Goal: Task Accomplishment & Management: Manage account settings

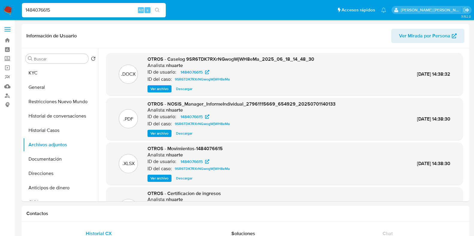
select select "10"
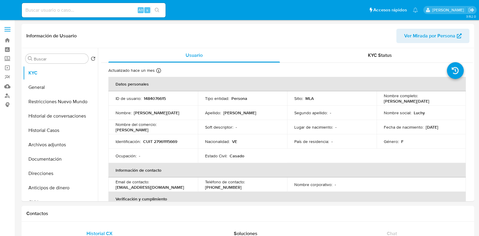
select select "10"
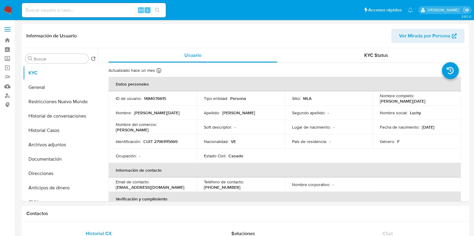
click at [47, 7] on input at bounding box center [94, 10] width 144 height 8
paste input "2010981538"
type input "2010981538"
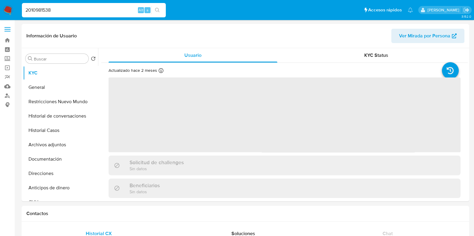
select select "10"
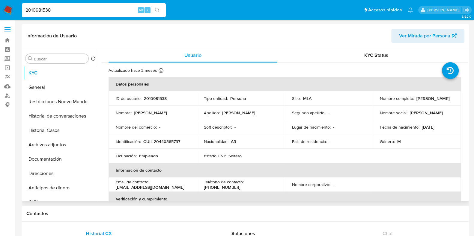
click at [156, 99] on p "2010981538" at bounding box center [155, 98] width 23 height 5
click at [156, 98] on p "2010981538" at bounding box center [155, 98] width 23 height 5
copy p "2010981538"
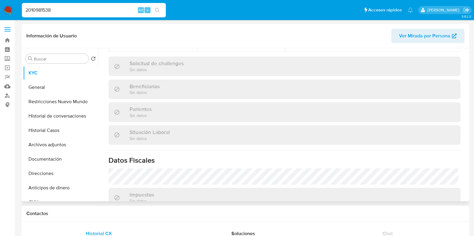
scroll to position [262, 0]
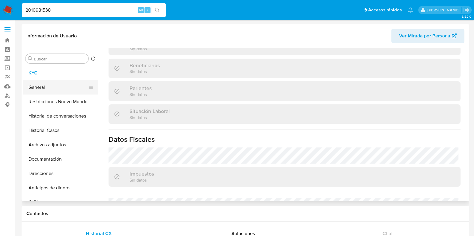
click at [57, 85] on button "General" at bounding box center [58, 87] width 70 height 14
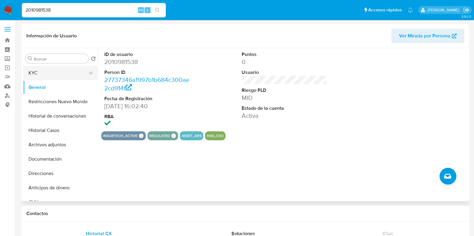
click at [44, 73] on button "KYC" at bounding box center [58, 73] width 70 height 14
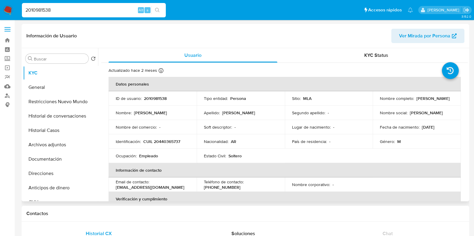
click at [158, 143] on p "CUIL 20440365737" at bounding box center [161, 141] width 37 height 5
copy p "20440365737"
click at [75, 132] on button "Historial Casos" at bounding box center [58, 130] width 70 height 14
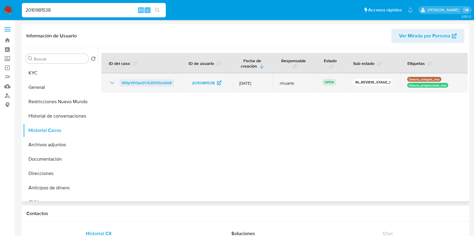
click at [157, 82] on span "IXPgrVDOpuEClGZE03GrwSz8" at bounding box center [147, 82] width 50 height 7
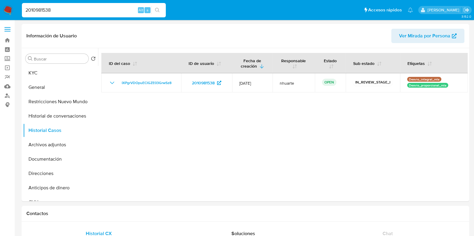
drag, startPoint x: 57, startPoint y: 11, endPoint x: 12, endPoint y: 11, distance: 45.0
click at [12, 11] on nav "Pausado Ver notificaciones 2010981538 Alt s Accesos rápidos Presiona las siguie…" at bounding box center [237, 10] width 474 height 20
paste input "1256924713"
type input "1256924713"
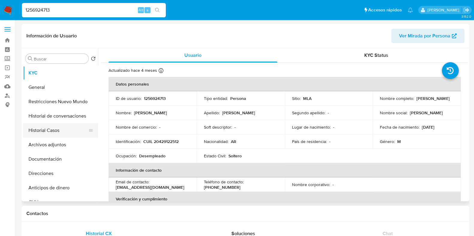
click at [59, 125] on button "Historial Casos" at bounding box center [58, 130] width 70 height 14
select select "10"
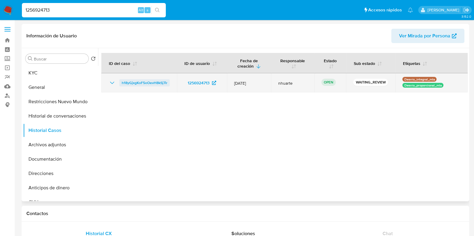
click at [139, 83] on span "h18yGjxgKoF5oOevH8kSj7ir" at bounding box center [145, 82] width 46 height 7
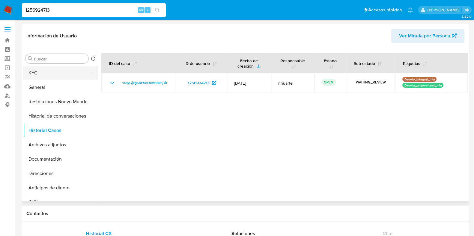
click at [54, 73] on button "KYC" at bounding box center [58, 73] width 70 height 14
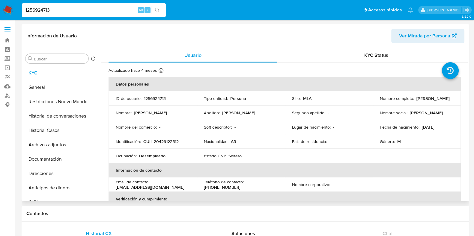
click at [165, 139] on p "CUIL 20429122512" at bounding box center [160, 141] width 35 height 5
copy p "20429122512"
click at [153, 99] on p "1256924713" at bounding box center [155, 98] width 22 height 5
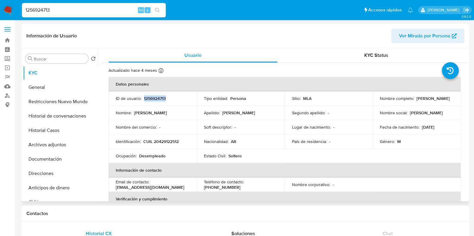
click at [153, 99] on p "1256924713" at bounding box center [155, 98] width 22 height 5
copy p "1256924713"
drag, startPoint x: 143, startPoint y: 141, endPoint x: 180, endPoint y: 142, distance: 36.9
click at [180, 142] on div "Identificación : CUIL 20429122512" at bounding box center [153, 141] width 74 height 5
click at [175, 140] on p "CUIL 20429122512" at bounding box center [160, 141] width 35 height 5
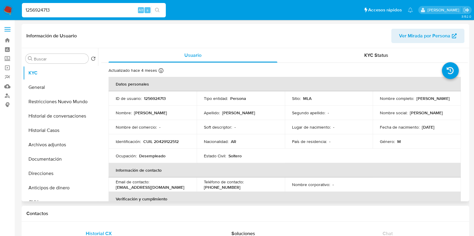
click at [172, 141] on p "CUIL 20429122512" at bounding box center [160, 141] width 35 height 5
copy p "20429122512"
drag, startPoint x: 57, startPoint y: 10, endPoint x: 9, endPoint y: 8, distance: 47.7
click at [9, 8] on nav "Pausado Ver notificaciones 1256924713 Alt s Accesos rápidos Presiona las siguie…" at bounding box center [237, 10] width 474 height 20
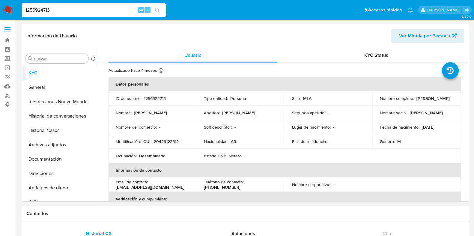
paste input "2416801529"
type input "2416801529"
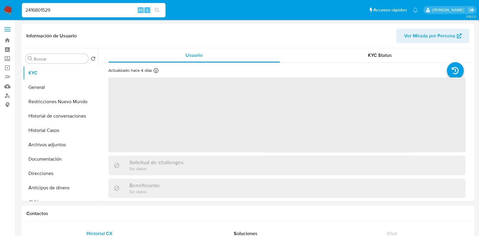
select select "10"
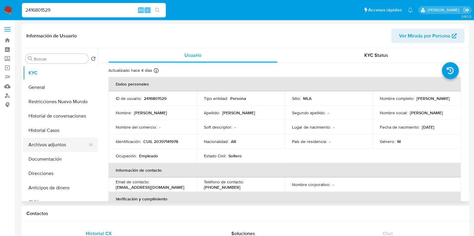
click at [50, 146] on button "Archivos adjuntos" at bounding box center [58, 145] width 70 height 14
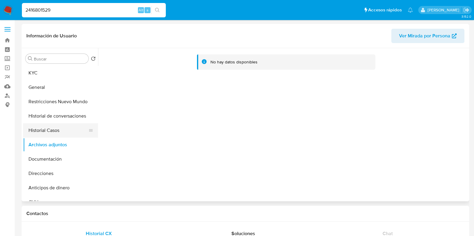
click at [45, 134] on button "Historial Casos" at bounding box center [58, 130] width 70 height 14
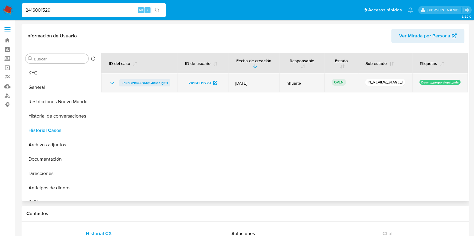
click at [155, 81] on span "JdJrJ7zkIU4BKfqGu5oXIgF9" at bounding box center [145, 82] width 46 height 7
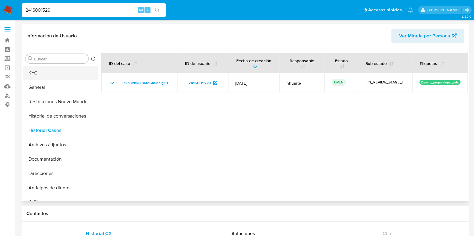
click at [75, 73] on button "KYC" at bounding box center [58, 73] width 70 height 14
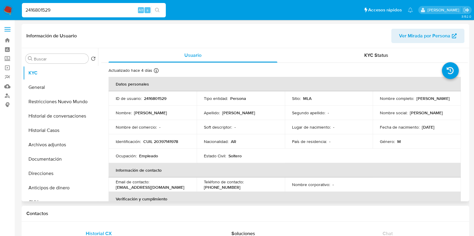
click at [166, 143] on p "CUIL 20397141978" at bounding box center [160, 141] width 35 height 5
copy p "20397141978"
click at [54, 103] on button "Restricciones Nuevo Mundo" at bounding box center [58, 102] width 70 height 14
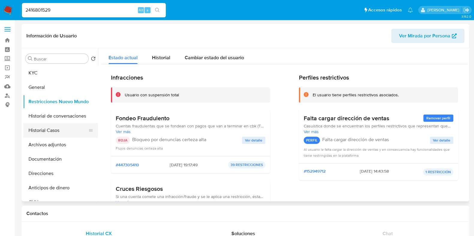
click at [66, 131] on button "Historial Casos" at bounding box center [58, 130] width 70 height 14
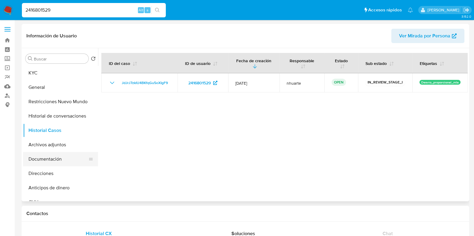
click at [56, 160] on button "Documentación" at bounding box center [58, 159] width 70 height 14
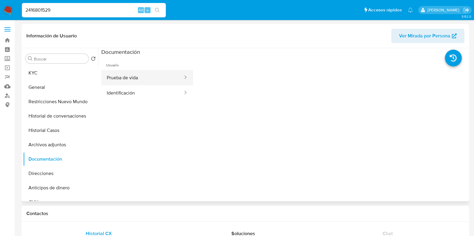
click at [138, 73] on button "Prueba de vida" at bounding box center [142, 77] width 82 height 15
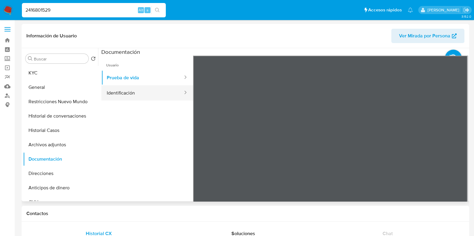
click at [151, 94] on button "Identificación" at bounding box center [142, 92] width 82 height 15
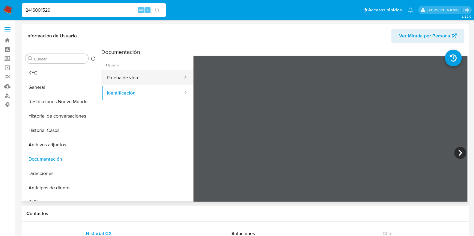
click at [127, 82] on button "Prueba de vida" at bounding box center [142, 77] width 82 height 15
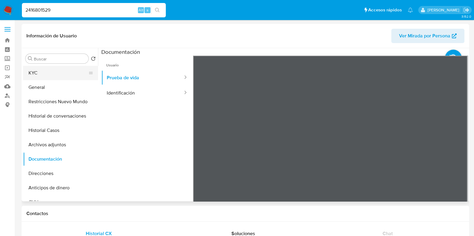
click at [48, 76] on button "KYC" at bounding box center [58, 73] width 70 height 14
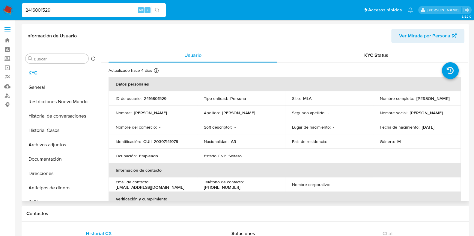
drag, startPoint x: 414, startPoint y: 99, endPoint x: 451, endPoint y: 100, distance: 36.3
click at [451, 100] on div "Nombre completo : Joel Oscar Gomez" at bounding box center [417, 98] width 74 height 5
copy p "Joel Oscar Gomez"
click at [156, 97] on p "2416801529" at bounding box center [155, 98] width 22 height 5
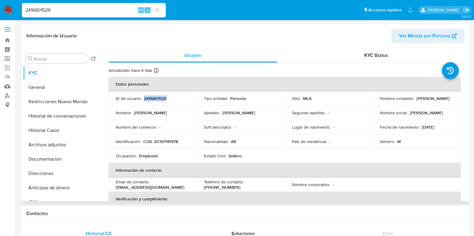
copy p "2416801529"
click at [56, 163] on button "Documentación" at bounding box center [58, 159] width 70 height 14
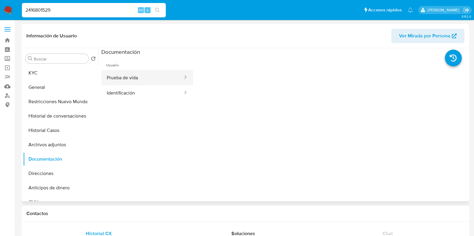
click at [142, 74] on button "Prueba de vida" at bounding box center [142, 77] width 82 height 15
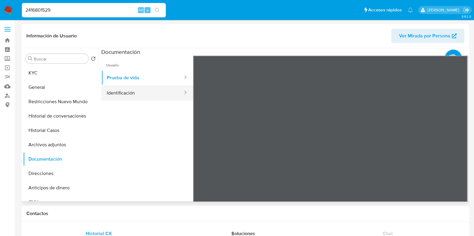
click at [150, 94] on button "Identificación" at bounding box center [142, 92] width 82 height 15
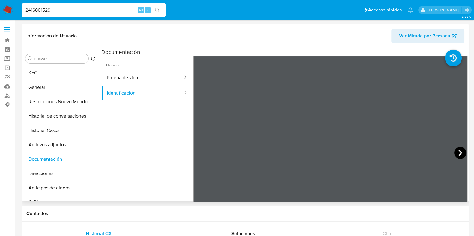
click at [460, 153] on icon at bounding box center [460, 153] width 12 height 12
click at [196, 149] on icon at bounding box center [200, 153] width 12 height 12
click at [48, 99] on button "Restricciones Nuevo Mundo" at bounding box center [58, 102] width 70 height 14
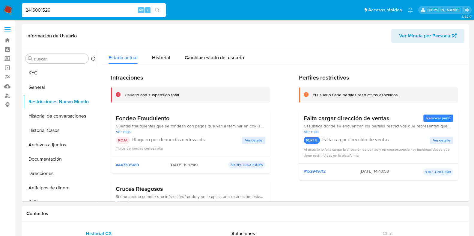
click at [258, 139] on span "Ver detalle" at bounding box center [253, 141] width 17 height 6
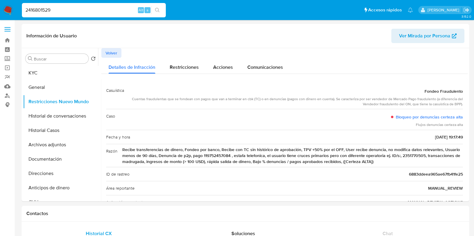
drag, startPoint x: 421, startPoint y: 137, endPoint x: 435, endPoint y: 137, distance: 14.1
click at [435, 137] on span "2025-07-25 - 19:17:49" at bounding box center [449, 137] width 28 height 6
drag, startPoint x: 418, startPoint y: 135, endPoint x: 443, endPoint y: 137, distance: 25.2
click at [443, 137] on div "Fecha y hora 2025-07-25 - 19:17:49" at bounding box center [284, 137] width 357 height 14
drag, startPoint x: 58, startPoint y: 11, endPoint x: 22, endPoint y: 12, distance: 36.9
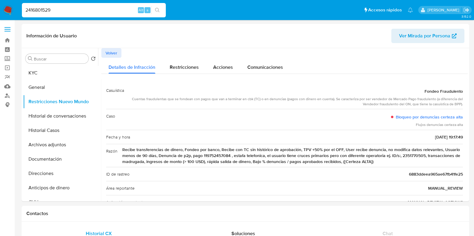
click at [22, 12] on input "2416801529" at bounding box center [94, 10] width 144 height 8
paste input "109849783"
type input "109849783"
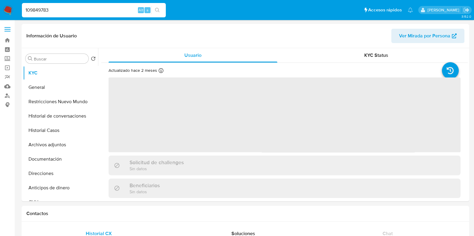
select select "10"
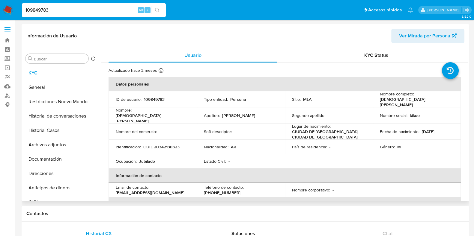
click at [151, 97] on p "109849783" at bounding box center [154, 99] width 21 height 5
click at [55, 128] on button "Historial Casos" at bounding box center [58, 130] width 70 height 14
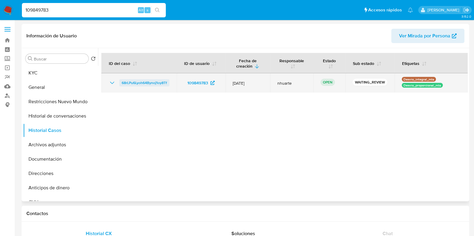
click at [158, 83] on span "68rLPu6Lyoh64Bynoj1oy8Tf" at bounding box center [144, 82] width 45 height 7
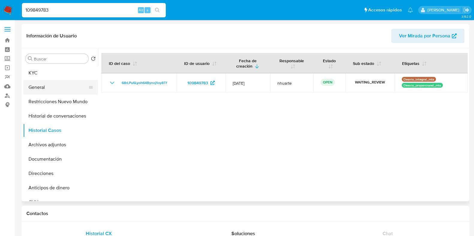
drag, startPoint x: 42, startPoint y: 84, endPoint x: 92, endPoint y: 92, distance: 50.3
click at [42, 84] on button "General" at bounding box center [58, 87] width 70 height 14
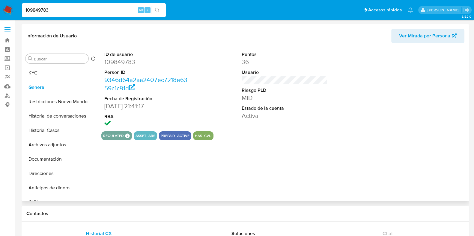
click at [123, 64] on dd "109849783" at bounding box center [147, 62] width 86 height 8
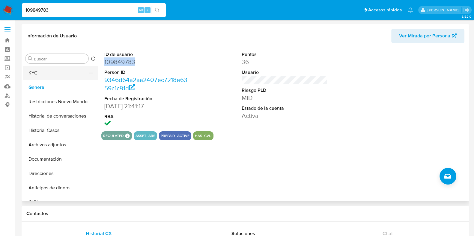
click at [55, 76] on button "KYC" at bounding box center [58, 73] width 70 height 14
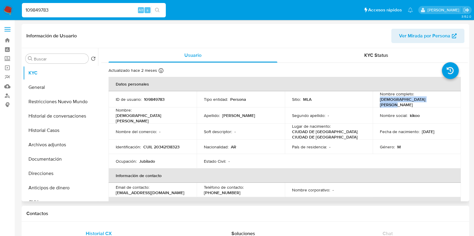
drag, startPoint x: 379, startPoint y: 100, endPoint x: 426, endPoint y: 99, distance: 47.1
click at [426, 99] on div "Nombre completo : Christian Jose Policastro" at bounding box center [417, 99] width 74 height 16
click at [156, 144] on p "CUIL 20342138323" at bounding box center [161, 146] width 36 height 5
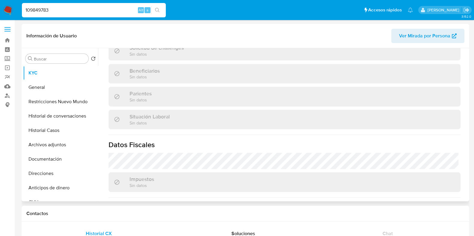
scroll to position [322, 0]
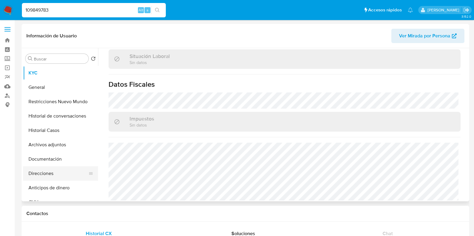
click at [60, 174] on button "Direcciones" at bounding box center [58, 174] width 70 height 14
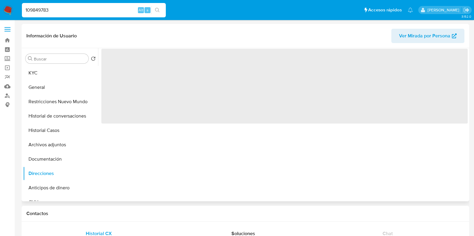
scroll to position [0, 0]
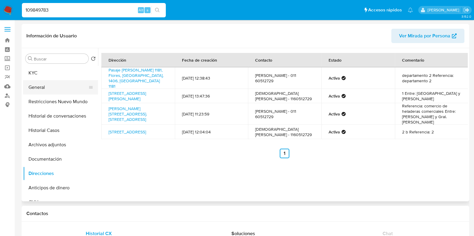
click at [63, 81] on button "General" at bounding box center [58, 87] width 70 height 14
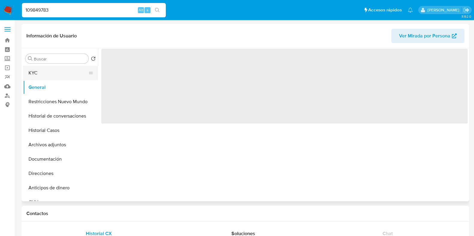
click at [61, 76] on button "KYC" at bounding box center [58, 73] width 70 height 14
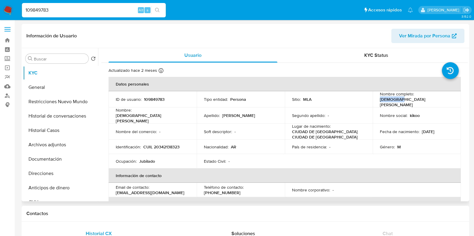
drag, startPoint x: 379, startPoint y: 102, endPoint x: 394, endPoint y: 101, distance: 15.3
click at [394, 101] on p "Christian Jose Policastro" at bounding box center [415, 102] width 71 height 11
drag, startPoint x: 54, startPoint y: 8, endPoint x: 22, endPoint y: 11, distance: 31.6
click at [22, 11] on input "109849783" at bounding box center [94, 10] width 144 height 8
paste input "2453948342"
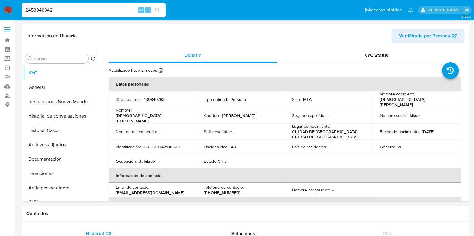
type input "2453948342"
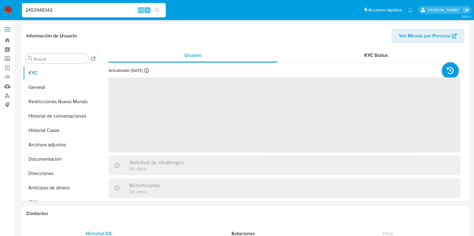
select select "10"
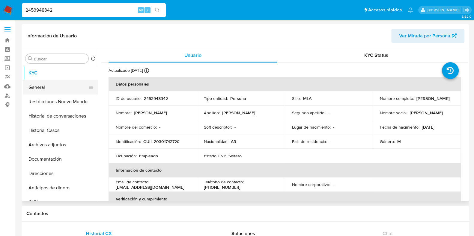
click at [44, 89] on button "General" at bounding box center [58, 87] width 70 height 14
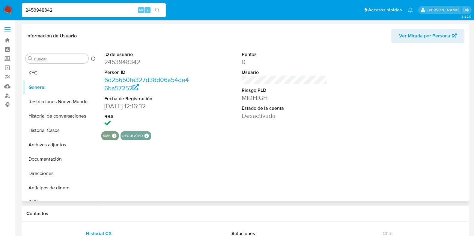
click at [126, 62] on dd "2453948342" at bounding box center [147, 62] width 86 height 8
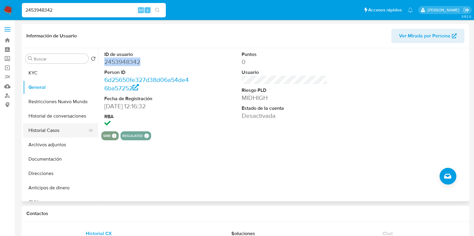
click at [55, 133] on button "Historial Casos" at bounding box center [58, 130] width 70 height 14
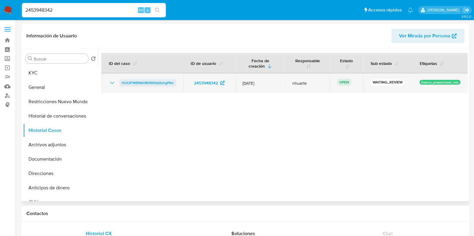
click at [165, 82] on span "HUt2FWBNkO8t4WIdq5zhgf9m" at bounding box center [148, 82] width 52 height 7
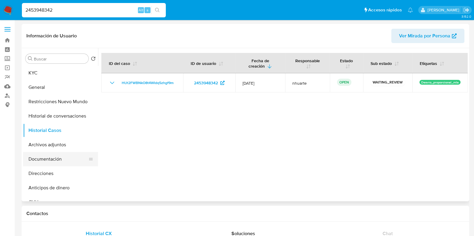
click at [43, 162] on button "Documentación" at bounding box center [58, 159] width 70 height 14
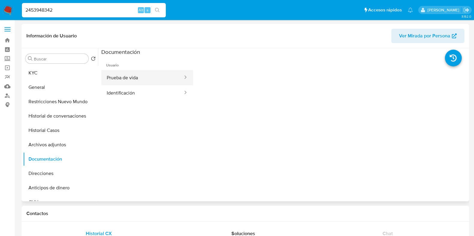
click at [148, 79] on button "Prueba de vida" at bounding box center [142, 77] width 82 height 15
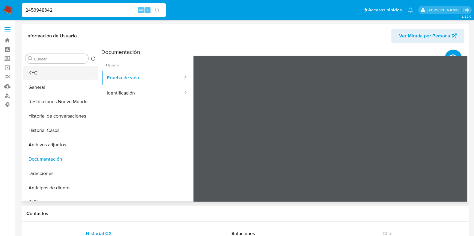
click at [49, 69] on button "KYC" at bounding box center [58, 73] width 70 height 14
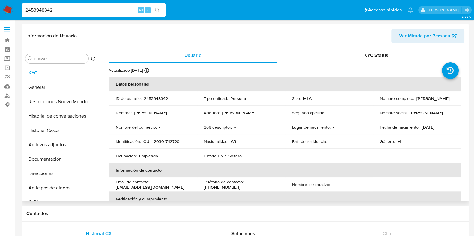
click at [163, 139] on p "CUIL 20301742720" at bounding box center [161, 141] width 36 height 5
click at [157, 97] on p "2453948342" at bounding box center [156, 98] width 24 height 5
click at [54, 88] on button "General" at bounding box center [58, 87] width 70 height 14
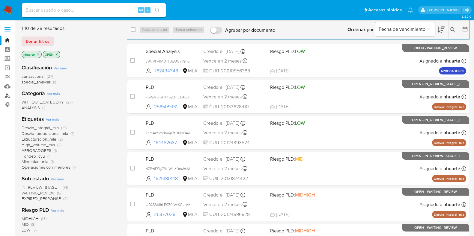
click at [7, 94] on link "Buscador de personas" at bounding box center [35, 95] width 71 height 9
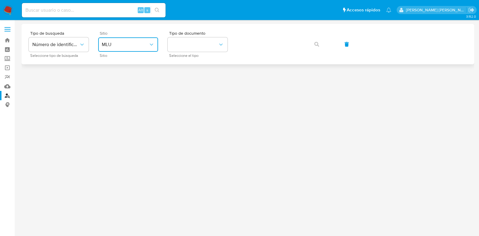
click at [138, 46] on span "MLU" at bounding box center [125, 45] width 47 height 6
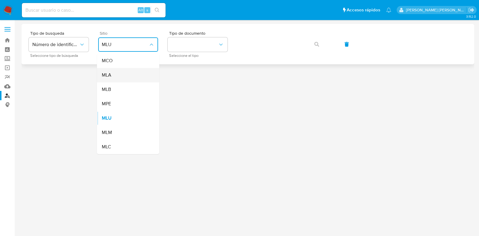
click at [128, 73] on div "MLA" at bounding box center [126, 75] width 49 height 14
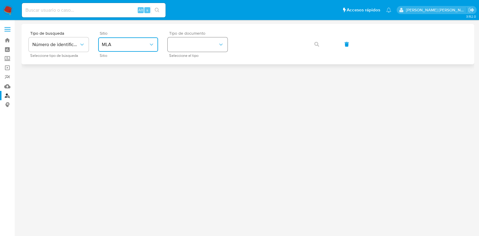
click at [174, 44] on button "identificationType" at bounding box center [198, 44] width 60 height 14
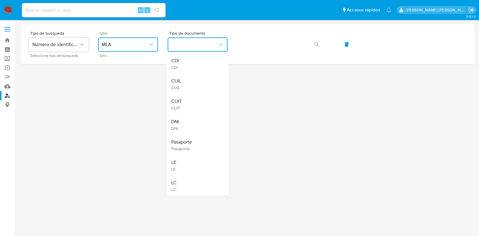
click at [188, 82] on div "CUIL CUIL" at bounding box center [195, 84] width 49 height 20
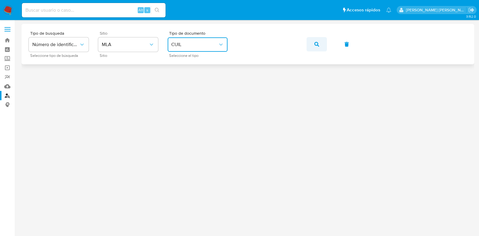
click at [323, 43] on button "button" at bounding box center [317, 44] width 20 height 14
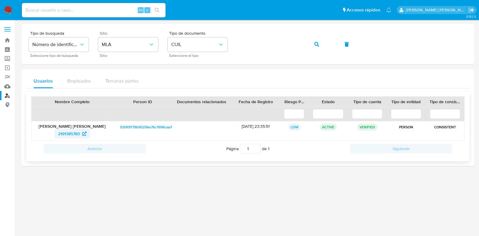
click at [69, 133] on span "2191385783" at bounding box center [69, 134] width 22 height 10
click at [220, 45] on div "Tipo de busqueda Número de identificación Seleccione tipo de búsqueda Sitio MLA…" at bounding box center [248, 44] width 439 height 26
click at [318, 40] on span "button" at bounding box center [317, 44] width 5 height 13
click at [82, 134] on icon at bounding box center [84, 134] width 4 height 4
click at [233, 44] on div "Tipo de busqueda Número de identificación Seleccione tipo de búsqueda Sitio MLA…" at bounding box center [248, 44] width 439 height 26
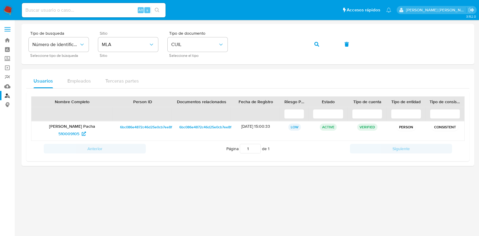
drag, startPoint x: 318, startPoint y: 42, endPoint x: 304, endPoint y: 70, distance: 31.1
click at [319, 42] on icon "button" at bounding box center [317, 44] width 5 height 5
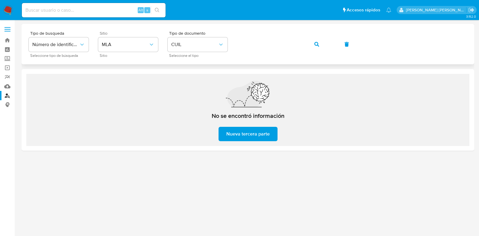
click at [229, 43] on div "Tipo de busqueda Número de identificación Seleccione tipo de búsqueda Sitio MLA…" at bounding box center [248, 44] width 439 height 26
click at [317, 43] on icon "button" at bounding box center [317, 44] width 5 height 5
click at [313, 42] on button "button" at bounding box center [317, 44] width 20 height 14
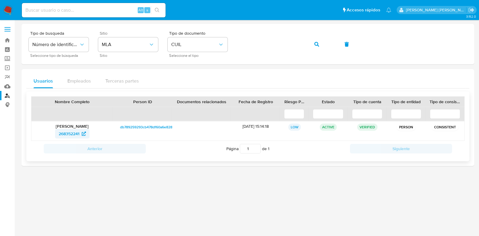
click at [63, 135] on span "268352241" at bounding box center [69, 134] width 21 height 10
click at [84, 134] on icon at bounding box center [84, 134] width 4 height 4
click at [229, 45] on div "Tipo de busqueda Número de identificación Seleccione tipo de búsqueda Sitio MLA…" at bounding box center [248, 44] width 439 height 26
click at [313, 44] on button "button" at bounding box center [317, 44] width 20 height 14
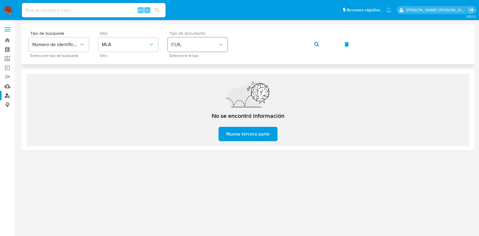
click at [227, 43] on div "Tipo de busqueda Número de identificación Seleccione tipo de búsqueda Sitio MLA…" at bounding box center [248, 44] width 439 height 26
click at [321, 43] on button "button" at bounding box center [317, 44] width 20 height 14
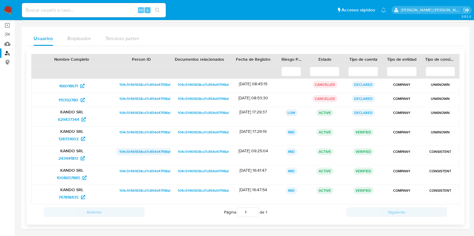
scroll to position [43, 0]
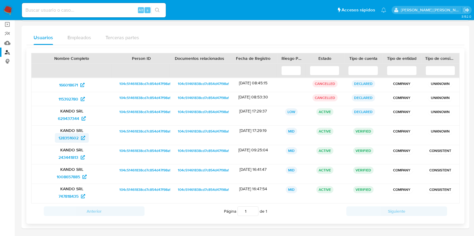
click at [79, 138] on span "128351602" at bounding box center [71, 138] width 27 height 10
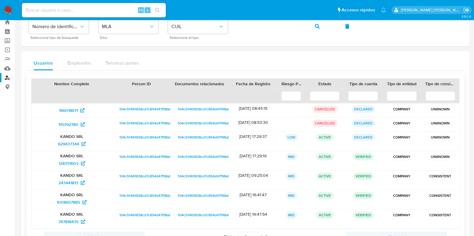
scroll to position [0, 0]
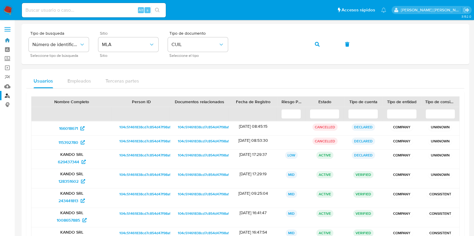
drag, startPoint x: 6, startPoint y: 38, endPoint x: 52, endPoint y: 6, distance: 56.1
click at [6, 38] on link "Bandeja" at bounding box center [35, 40] width 71 height 9
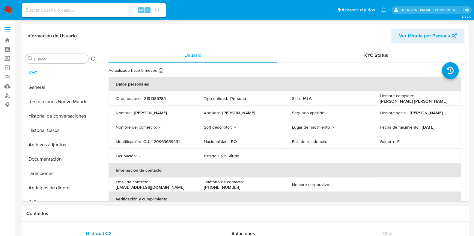
select select "10"
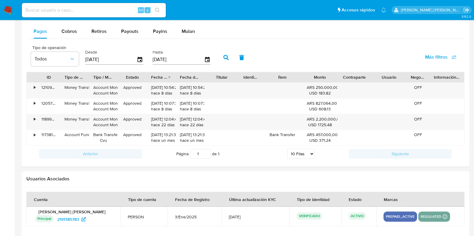
scroll to position [584, 0]
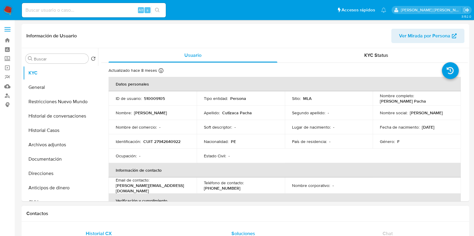
select select "10"
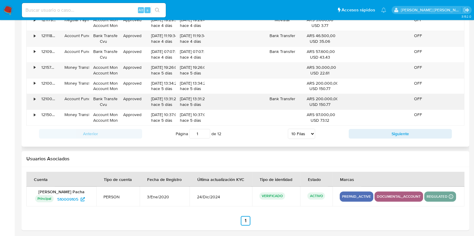
scroll to position [679, 0]
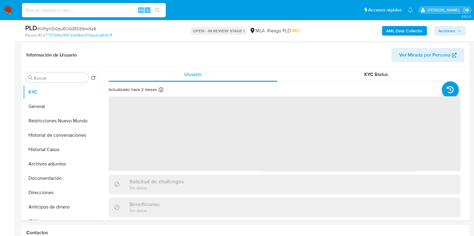
scroll to position [225, 0]
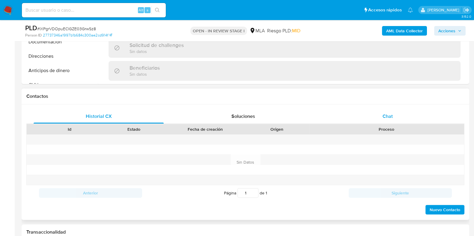
click at [385, 114] on span "Chat" at bounding box center [387, 116] width 10 height 7
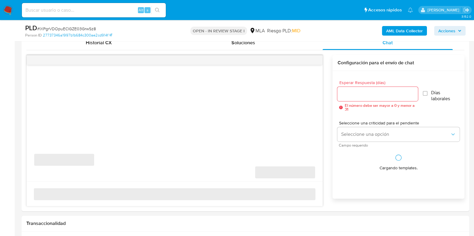
select select "10"
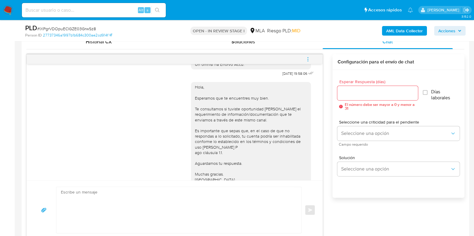
scroll to position [280, 0]
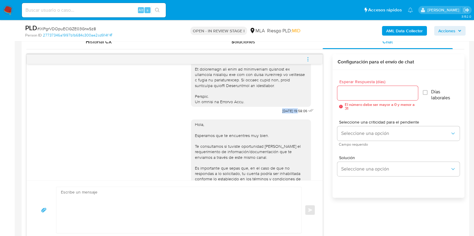
drag, startPoint x: 268, startPoint y: 123, endPoint x: 287, endPoint y: 122, distance: 18.6
copy span "[DATE]"
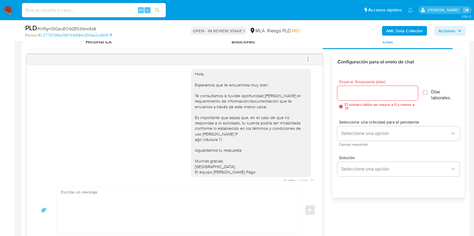
scroll to position [355, 0]
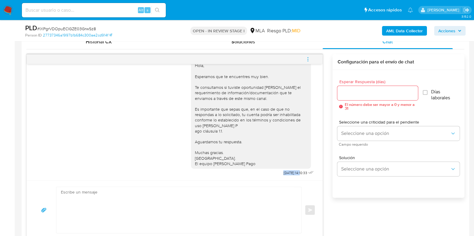
drag, startPoint x: 271, startPoint y: 174, endPoint x: 289, endPoint y: 173, distance: 18.3
click at [289, 173] on span "[DATE] 14:10:33" at bounding box center [295, 173] width 24 height 5
copy span "[DATE]"
click at [309, 57] on icon "menu-action" at bounding box center [307, 59] width 5 height 5
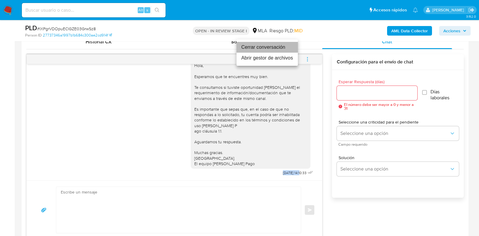
click at [279, 47] on li "Cerrar conversación" at bounding box center [267, 47] width 61 height 11
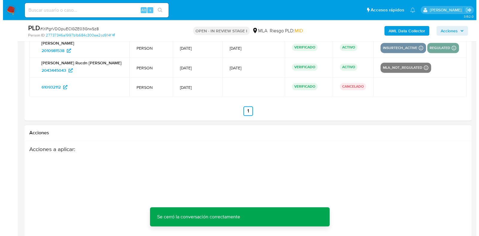
scroll to position [1150, 0]
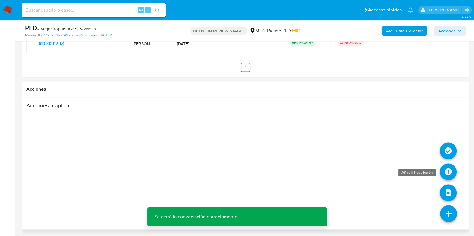
click at [451, 170] on icon at bounding box center [448, 172] width 17 height 17
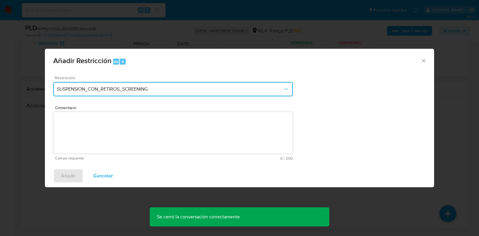
click at [148, 93] on button "SUSPENSION_CON_RETIROS_SCREENING" at bounding box center [173, 89] width 240 height 14
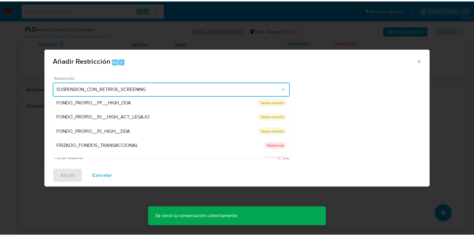
scroll to position [98, 0]
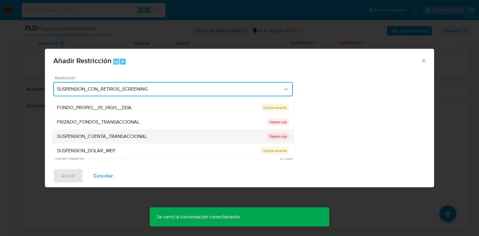
click at [135, 136] on span "SUSPENSION_CUENTA_TRANSACCIONAL" at bounding box center [102, 137] width 90 height 6
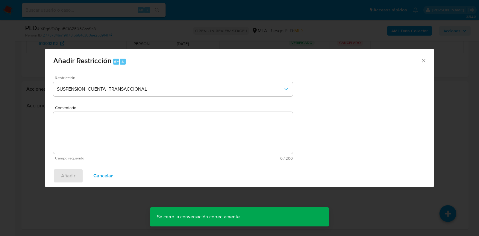
click at [142, 138] on textarea "Comentario" at bounding box center [173, 133] width 240 height 42
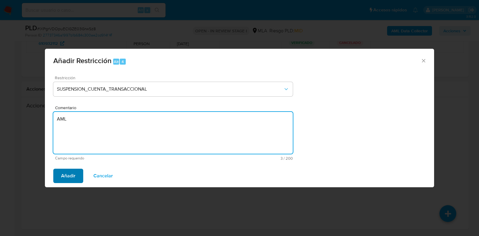
type textarea "AML"
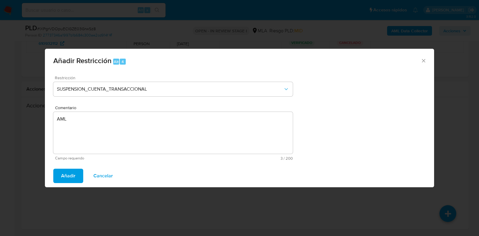
click at [76, 173] on button "Añadir" at bounding box center [68, 176] width 30 height 14
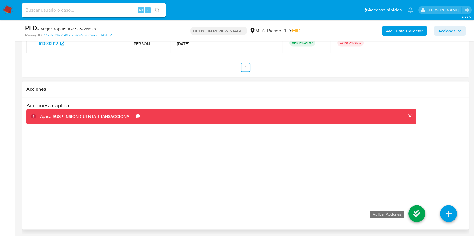
click at [416, 206] on icon at bounding box center [416, 214] width 17 height 17
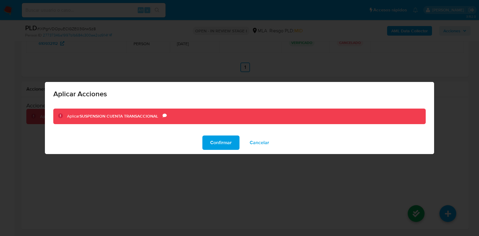
drag, startPoint x: 225, startPoint y: 142, endPoint x: 234, endPoint y: 155, distance: 15.5
click at [225, 142] on span "Confirmar" at bounding box center [221, 142] width 22 height 13
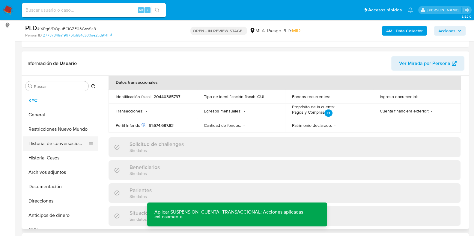
scroll to position [102, 0]
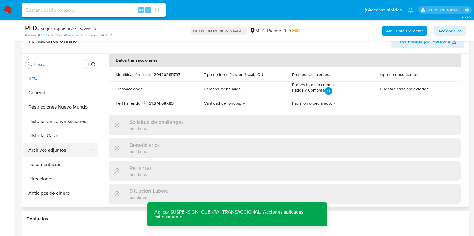
click at [57, 151] on button "Archivos adjuntos" at bounding box center [58, 150] width 70 height 14
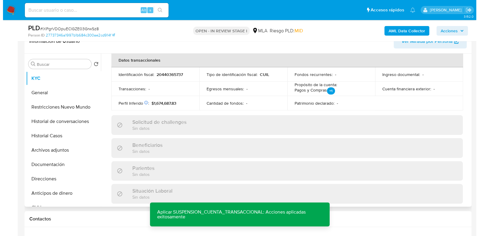
scroll to position [0, 0]
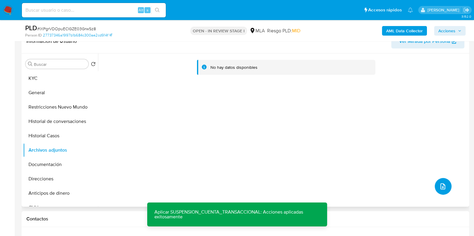
click at [443, 186] on icon "upload-file" at bounding box center [442, 186] width 7 height 7
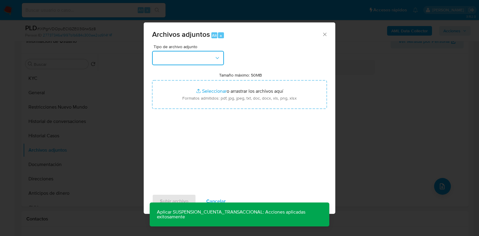
click at [218, 62] on button "button" at bounding box center [188, 58] width 72 height 14
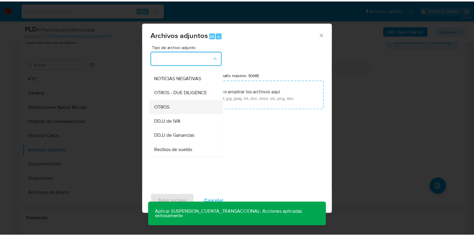
scroll to position [102, 0]
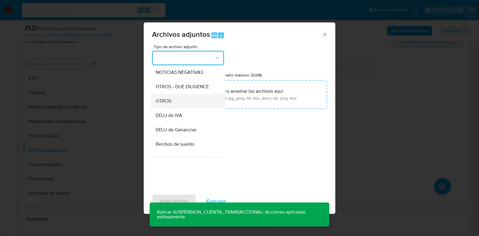
click at [188, 106] on div "OTROS" at bounding box center [186, 101] width 61 height 14
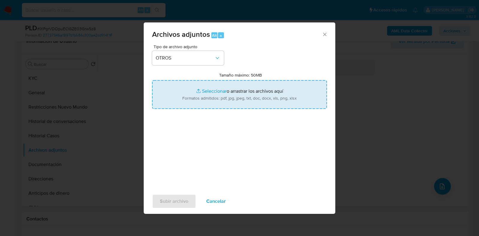
type input "C:\fakepath\Movimientos-2010981538.xlsx"
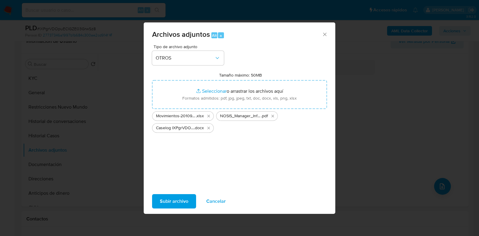
click at [174, 200] on span "Subir archivo" at bounding box center [174, 201] width 28 height 13
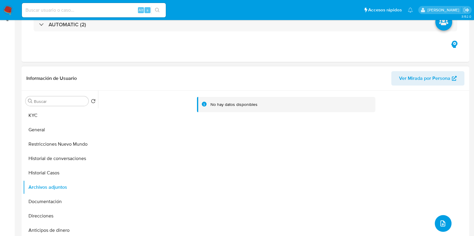
scroll to position [0, 0]
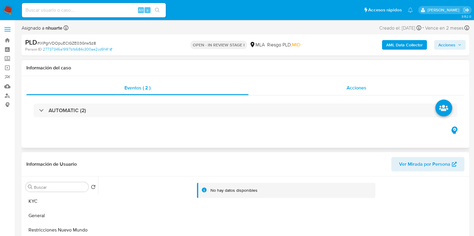
click at [359, 90] on span "Acciones" at bounding box center [356, 88] width 20 height 7
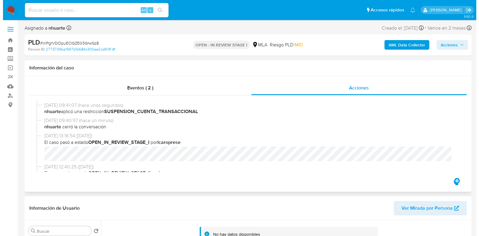
scroll to position [37, 0]
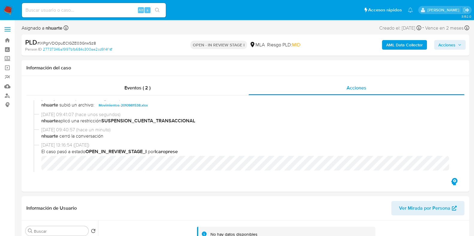
click at [405, 44] on b "AML Data Collector" at bounding box center [404, 45] width 37 height 10
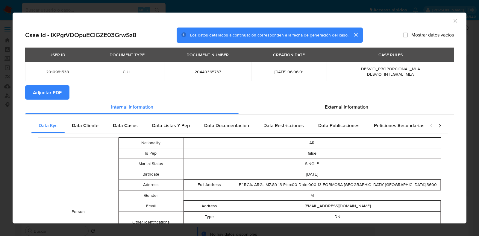
click at [52, 87] on span "Adjuntar PDF" at bounding box center [47, 92] width 29 height 13
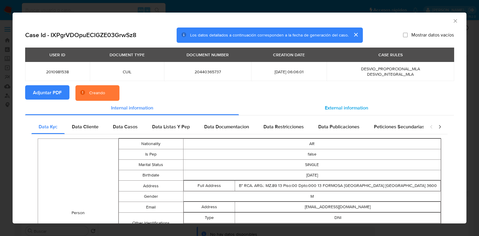
click at [328, 105] on span "External information" at bounding box center [346, 108] width 43 height 7
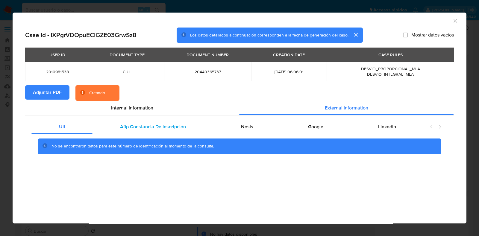
click at [153, 127] on span "Afip Constancia De Inscripción" at bounding box center [153, 126] width 66 height 7
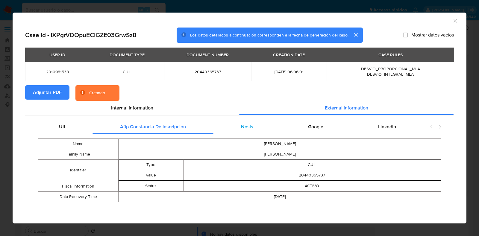
click at [246, 128] on span "Nosis" at bounding box center [247, 126] width 12 height 7
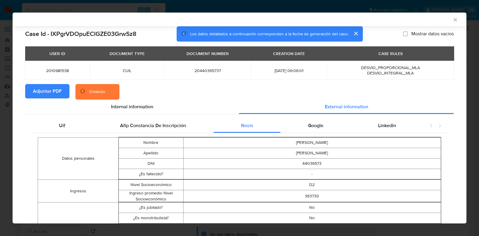
scroll to position [73, 0]
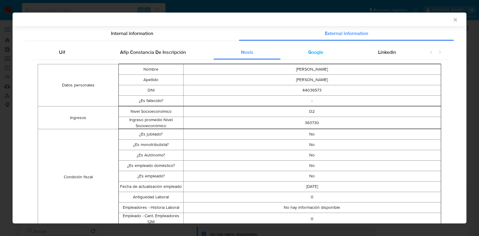
click at [308, 52] on span "Google" at bounding box center [315, 52] width 15 height 7
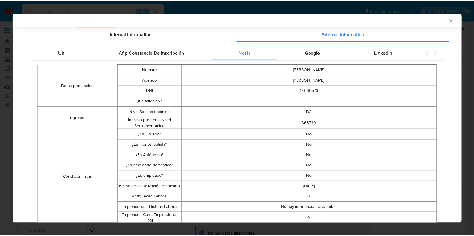
scroll to position [0, 0]
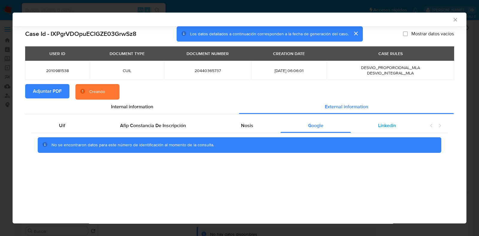
click at [393, 123] on span "Linkedin" at bounding box center [387, 125] width 18 height 7
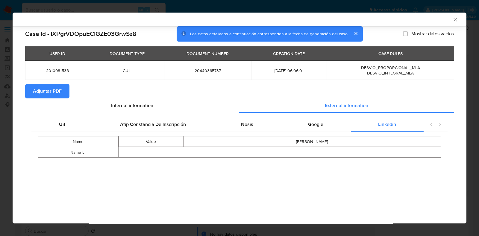
click at [456, 21] on icon "Cerrar ventana" at bounding box center [456, 20] width 6 height 6
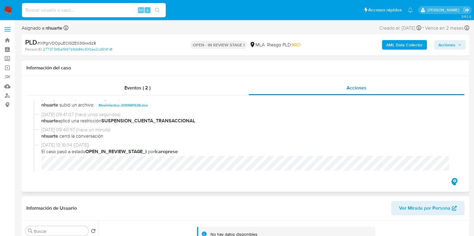
drag, startPoint x: 150, startPoint y: 84, endPoint x: 294, endPoint y: 87, distance: 144.2
click at [149, 85] on span "Eventos ( 2 )" at bounding box center [137, 88] width 26 height 7
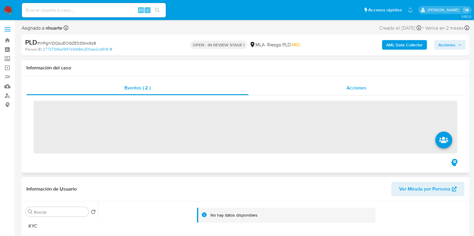
click at [359, 87] on span "Acciones" at bounding box center [356, 88] width 20 height 7
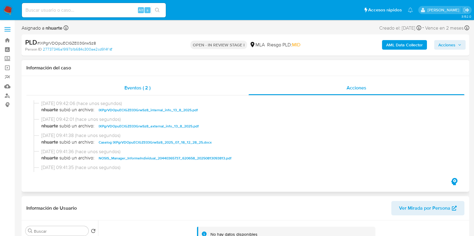
click at [144, 88] on span "Eventos ( 2 )" at bounding box center [137, 88] width 26 height 7
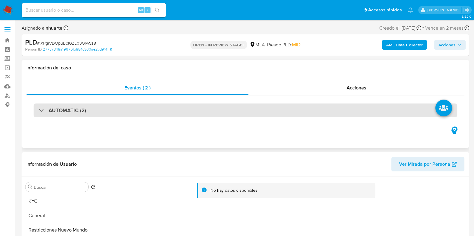
click at [141, 116] on div "AUTOMATIC (2)" at bounding box center [245, 111] width 423 height 14
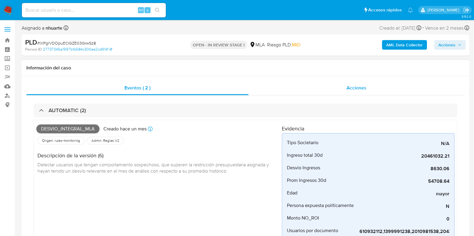
click at [364, 85] on span "Acciones" at bounding box center [356, 88] width 20 height 7
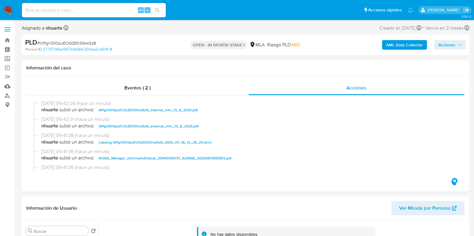
click at [449, 42] on span "Acciones" at bounding box center [446, 45] width 17 height 10
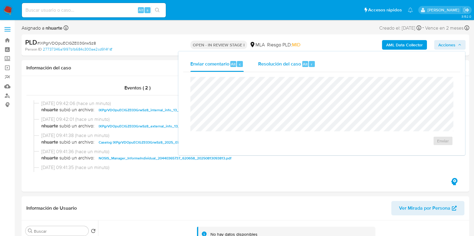
click at [298, 62] on span "Resolución del caso" at bounding box center [279, 64] width 43 height 7
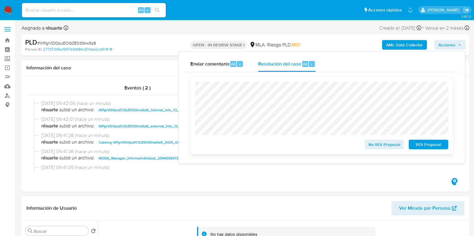
drag, startPoint x: 425, startPoint y: 143, endPoint x: 421, endPoint y: 146, distance: 5.2
click at [426, 143] on span "ROI Proposal" at bounding box center [428, 145] width 31 height 8
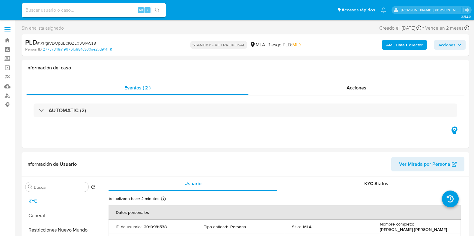
select select "10"
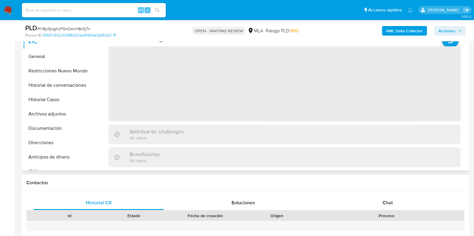
scroll to position [225, 0]
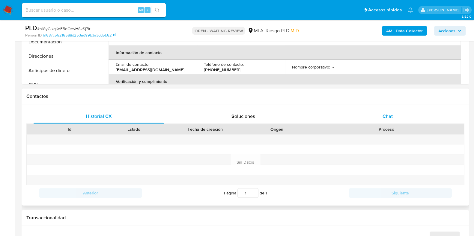
click at [387, 117] on span "Chat" at bounding box center [387, 116] width 10 height 7
select select "10"
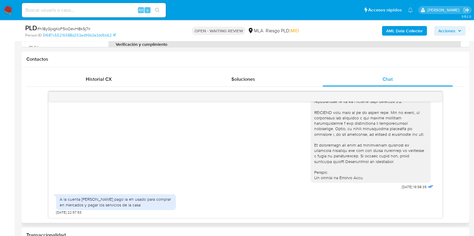
scroll to position [299, 0]
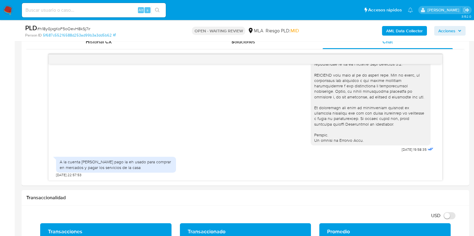
click at [73, 28] on span "# h18yGjxgKoF5oOevH8kSj7ir" at bounding box center [63, 29] width 53 height 6
copy span "h18yGjxgKoF5oOevH8kSj7ir"
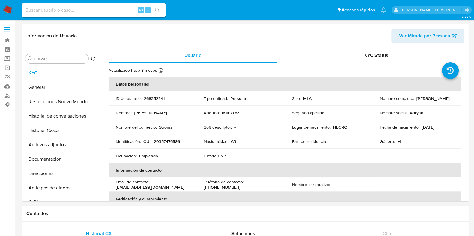
select select "10"
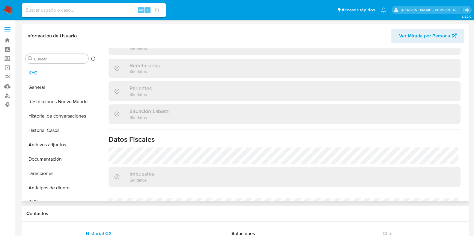
scroll to position [321, 0]
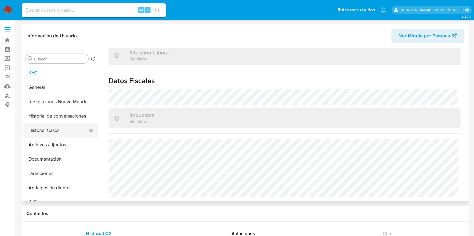
click at [40, 132] on button "Historial Casos" at bounding box center [58, 130] width 70 height 14
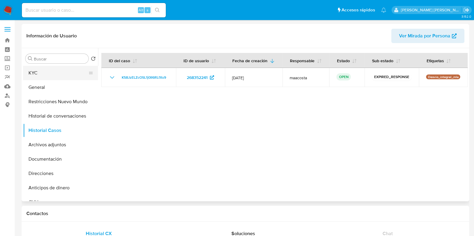
click at [31, 73] on button "KYC" at bounding box center [58, 73] width 70 height 14
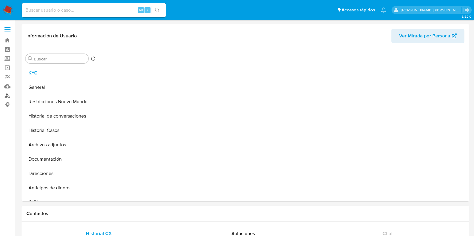
click at [8, 97] on link "Buscador de personas" at bounding box center [35, 95] width 71 height 9
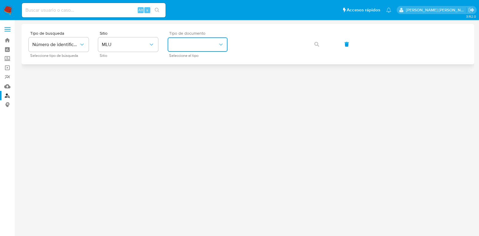
click at [186, 46] on button "identificationType" at bounding box center [198, 44] width 60 height 14
click at [151, 46] on icon "site_id" at bounding box center [152, 45] width 6 height 6
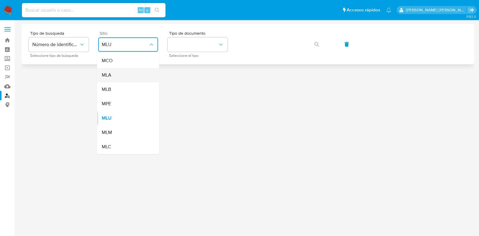
click at [147, 70] on div "MLA" at bounding box center [126, 75] width 49 height 14
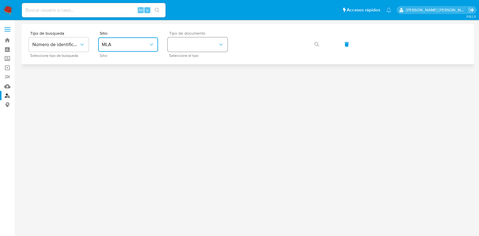
click at [198, 43] on button "identificationType" at bounding box center [198, 44] width 60 height 14
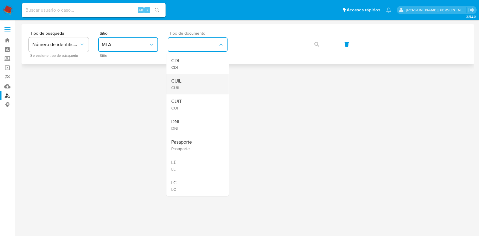
click at [186, 82] on div "CUIL CUIL" at bounding box center [195, 84] width 49 height 20
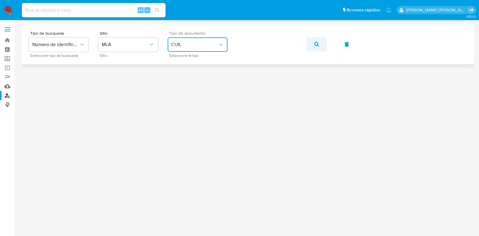
click at [315, 43] on icon "button" at bounding box center [317, 44] width 5 height 5
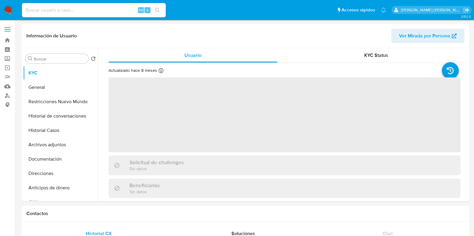
select select "10"
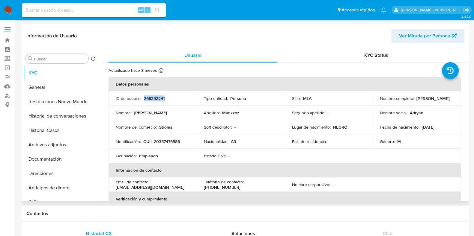
drag, startPoint x: 144, startPoint y: 99, endPoint x: 166, endPoint y: 100, distance: 22.2
click at [166, 100] on div "ID de usuario : 268352241" at bounding box center [153, 98] width 74 height 5
copy p "268352241"
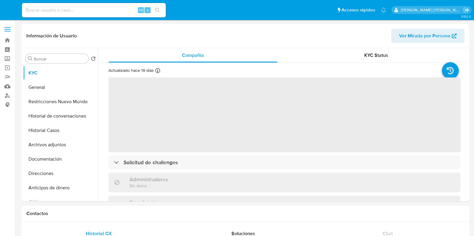
select select "10"
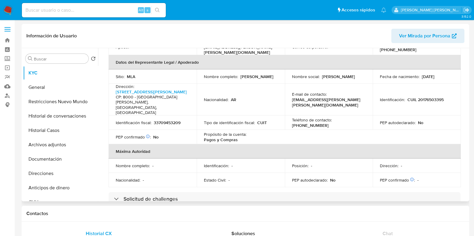
scroll to position [187, 0]
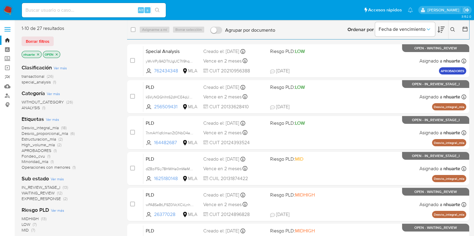
click at [453, 31] on icon at bounding box center [452, 29] width 5 height 5
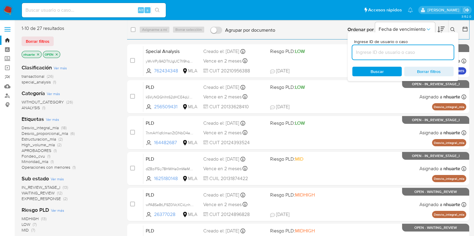
click at [391, 53] on input at bounding box center [402, 53] width 101 height 8
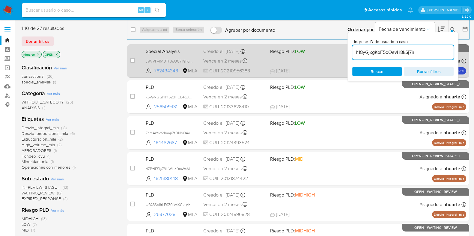
type input "h18yGjxgKoF5oOevH8kSj7ir"
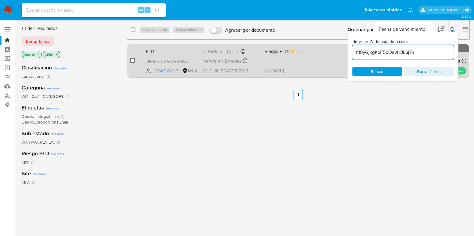
click at [133, 60] on input "checkbox" at bounding box center [132, 60] width 5 height 5
checkbox input "true"
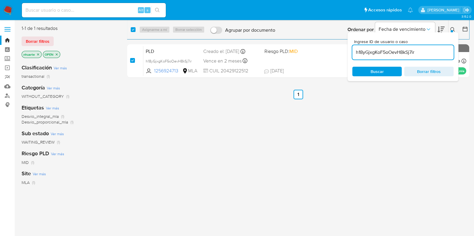
checkbox input "true"
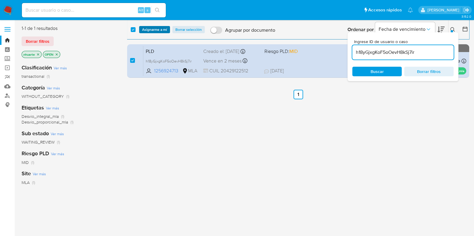
click at [153, 28] on span "Asignarme a mí" at bounding box center [154, 30] width 25 height 6
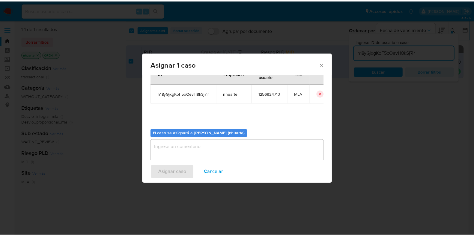
scroll to position [31, 0]
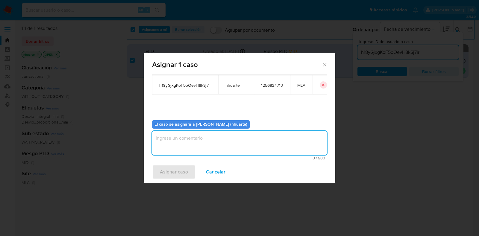
click at [233, 146] on textarea "assign-modal" at bounding box center [239, 143] width 175 height 24
type textarea "Asignación"
click at [186, 171] on span "Asignar caso" at bounding box center [174, 172] width 28 height 13
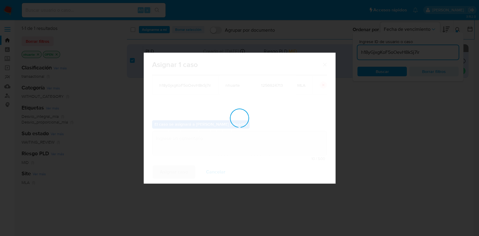
checkbox input "false"
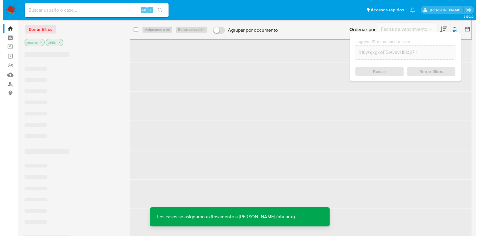
scroll to position [0, 0]
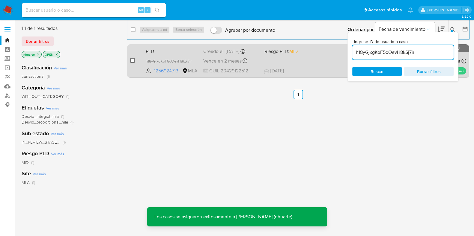
click at [131, 58] on input "checkbox" at bounding box center [132, 60] width 5 height 5
checkbox input "true"
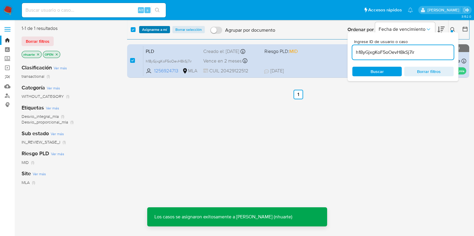
click at [152, 27] on span "Asignarme a mí" at bounding box center [154, 30] width 25 height 6
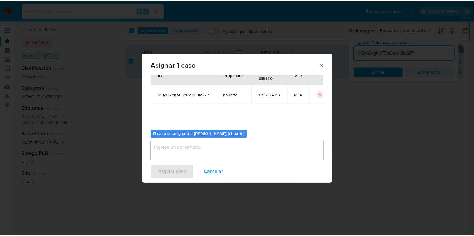
scroll to position [31, 0]
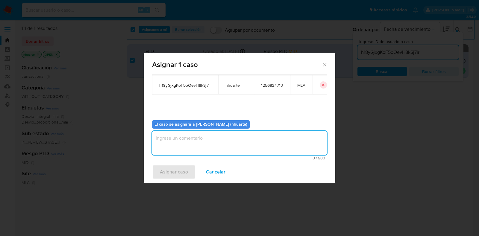
click at [209, 144] on textarea "assign-modal" at bounding box center [239, 143] width 175 height 24
type textarea "Asignación"
click at [182, 172] on span "Asignar caso" at bounding box center [174, 172] width 28 height 13
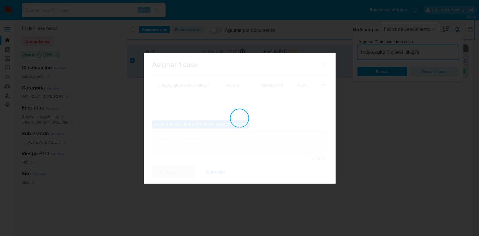
checkbox input "false"
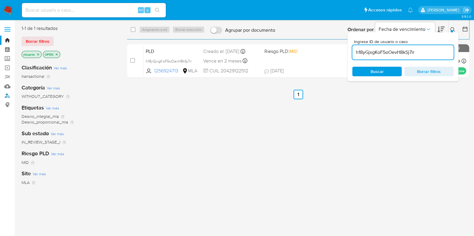
drag, startPoint x: 7, startPoint y: 94, endPoint x: 60, endPoint y: 78, distance: 55.0
click at [7, 94] on link "Buscador de personas" at bounding box center [35, 95] width 71 height 9
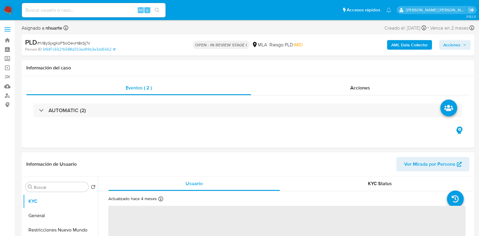
select select "10"
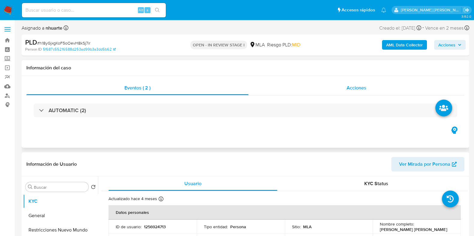
click at [350, 86] on span "Acciones" at bounding box center [356, 88] width 20 height 7
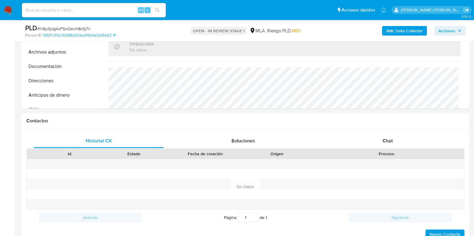
scroll to position [299, 0]
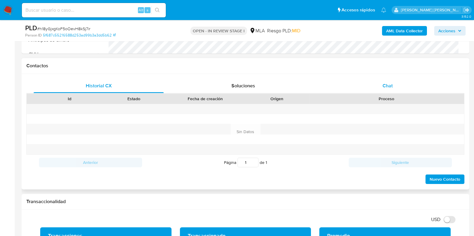
click at [388, 84] on span "Chat" at bounding box center [387, 85] width 10 height 7
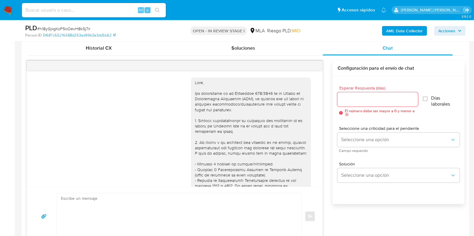
scroll to position [251, 0]
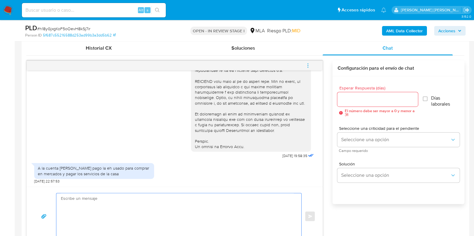
paste textarea "Hola, ¡Muchas gracias por tu respuesta! Confirmamos la recepción de la document…"
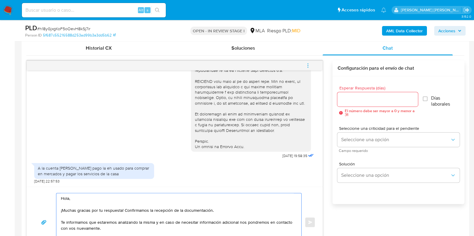
scroll to position [350, 0]
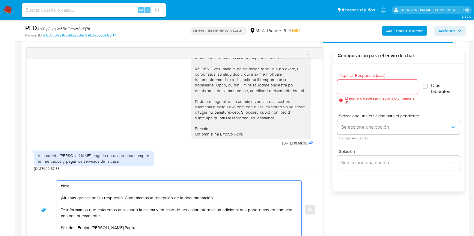
drag, startPoint x: 124, startPoint y: 199, endPoint x: 217, endPoint y: 194, distance: 93.7
click at [213, 197] on textarea "Hola, ¡Muchas gracias por tu respuesta! Confirmamos la recepción de la document…" at bounding box center [177, 210] width 233 height 58
type textarea "Hola, ¡Muchas gracias por tu respuesta! Te informamos que estaremos analizando …"
click at [343, 91] on div at bounding box center [377, 87] width 80 height 14
click at [342, 85] on input "Esperar Respuesta (días)" at bounding box center [377, 87] width 80 height 8
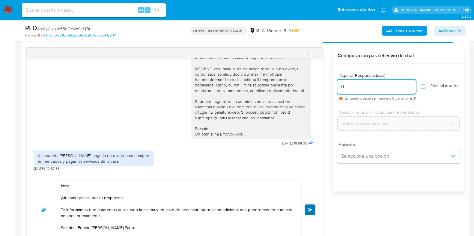
type input "0"
click at [312, 206] on button "Enviar" at bounding box center [309, 210] width 11 height 11
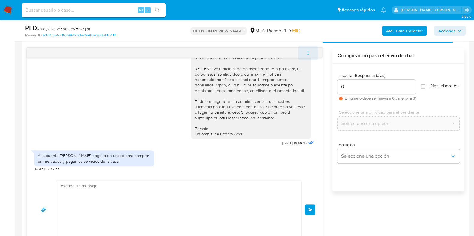
scroll to position [318, 0]
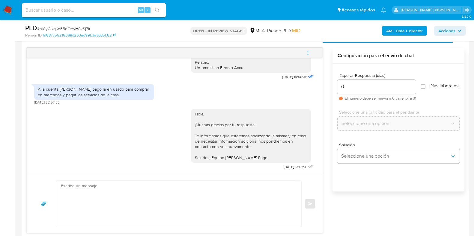
click at [307, 52] on icon "menu-action" at bounding box center [307, 52] width 5 height 5
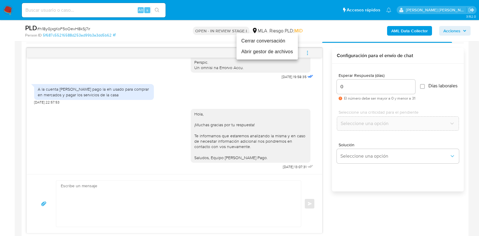
click at [277, 42] on li "Cerrar conversación" at bounding box center [267, 41] width 61 height 11
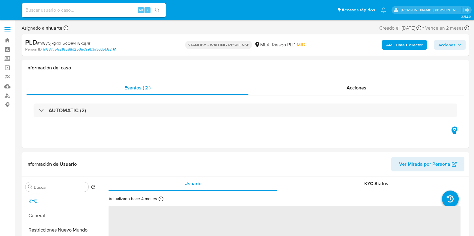
select select "10"
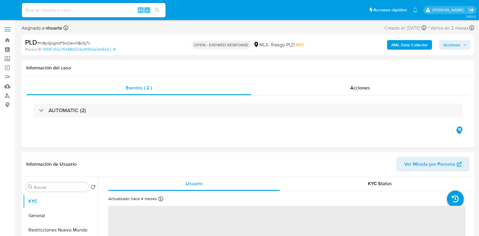
select select "10"
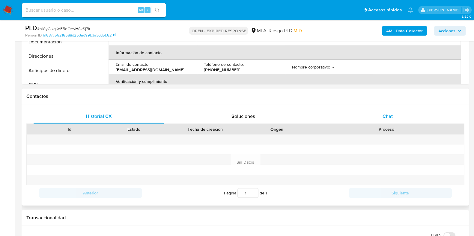
click at [382, 116] on div "Chat" at bounding box center [387, 116] width 130 height 14
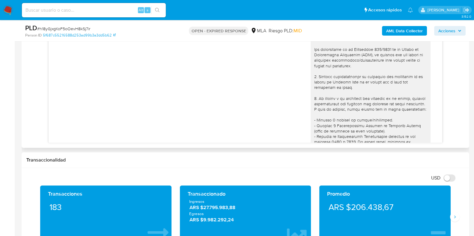
scroll to position [318, 0]
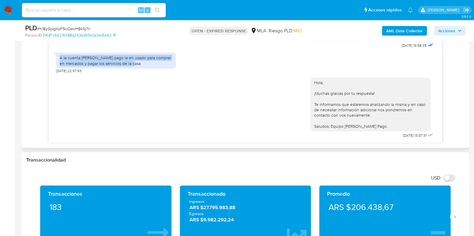
drag, startPoint x: 60, startPoint y: 58, endPoint x: 139, endPoint y: 64, distance: 79.0
click at [139, 64] on div "A la cuenta de mercado pago la eh usado para comprar en mercados y pagar los se…" at bounding box center [116, 60] width 113 height 11
copy div "A la cuenta de mercado pago la eh usado para comprar en mercados y pagar los se…"
click at [82, 27] on span "# h18yGjxgKoF5oOevH8kSj7ir" at bounding box center [63, 29] width 53 height 6
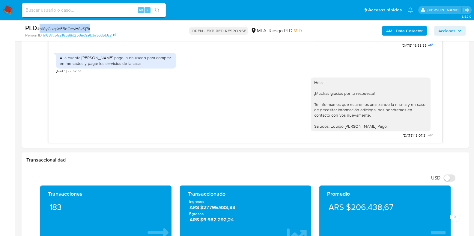
click at [82, 27] on span "# h18yGjxgKoF5oOevH8kSj7ir" at bounding box center [63, 29] width 53 height 6
copy span "h18yGjxgKoF5oOevH8kSj7ir"
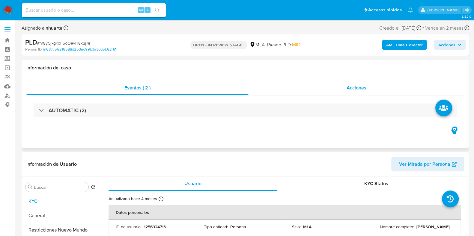
click at [354, 90] on span "Acciones" at bounding box center [356, 88] width 20 height 7
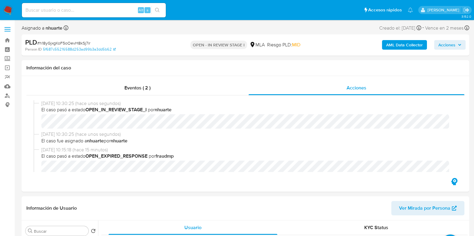
select select "10"
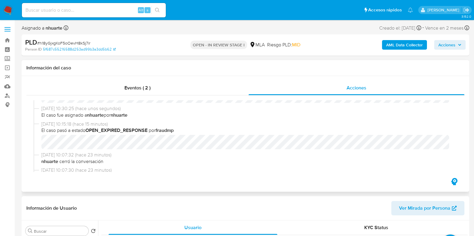
scroll to position [37, 0]
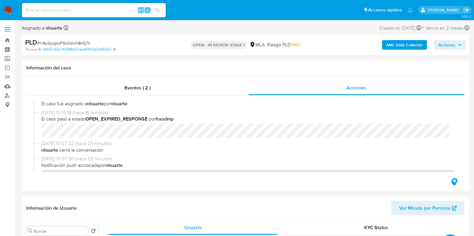
click at [405, 46] on b "AML Data Collector" at bounding box center [404, 45] width 37 height 10
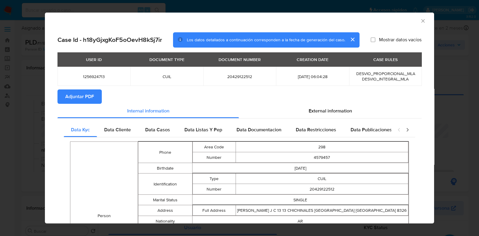
click at [92, 100] on span "Adjuntar PDF" at bounding box center [79, 96] width 29 height 13
click at [420, 19] on icon "Cerrar ventana" at bounding box center [423, 21] width 6 height 6
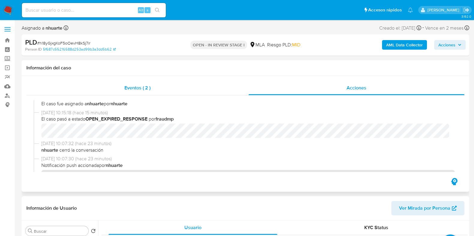
click at [142, 89] on span "Eventos ( 2 )" at bounding box center [137, 88] width 26 height 7
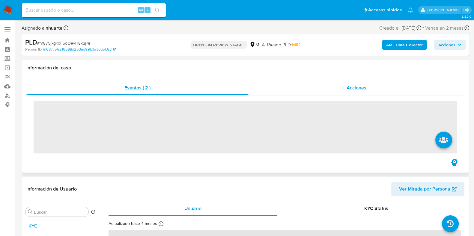
click at [349, 86] on span "Acciones" at bounding box center [356, 88] width 20 height 7
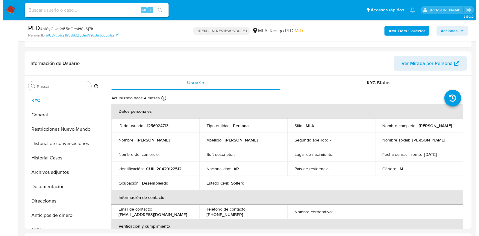
scroll to position [187, 0]
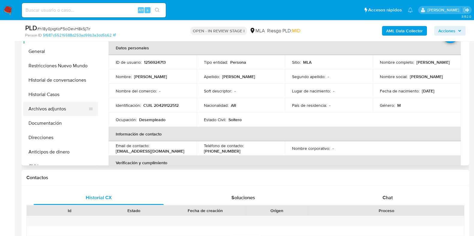
click at [71, 113] on button "Archivos adjuntos" at bounding box center [58, 109] width 70 height 14
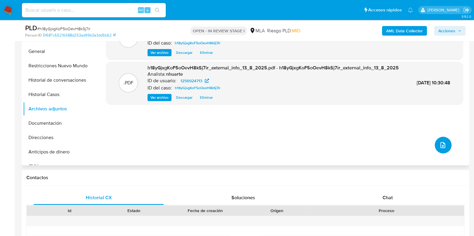
click at [441, 146] on icon "upload-file" at bounding box center [442, 145] width 7 height 7
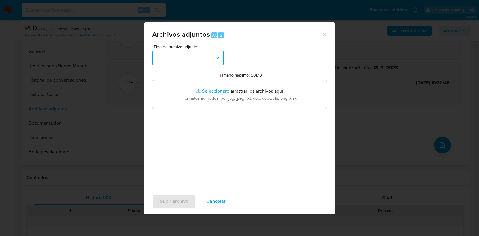
click at [218, 58] on icon "button" at bounding box center [217, 58] width 3 height 2
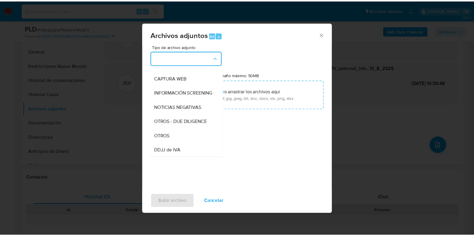
scroll to position [122, 0]
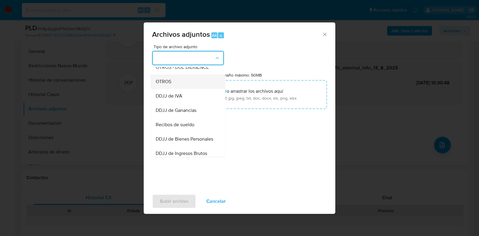
click at [193, 87] on div "OTROS" at bounding box center [186, 82] width 61 height 14
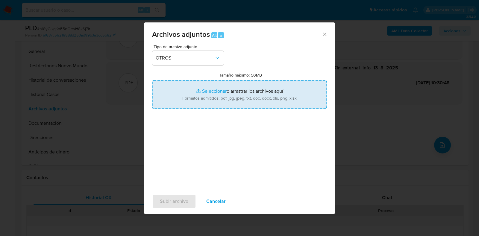
type input "C:\fakepath\Caselog h18yGjxgKoF5oOevH8kSj7ir_2025_07_17_21_36_44.docx"
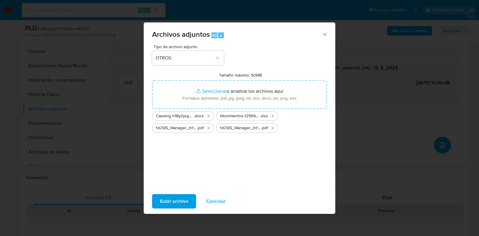
click at [177, 200] on span "Subir archivo" at bounding box center [174, 201] width 28 height 13
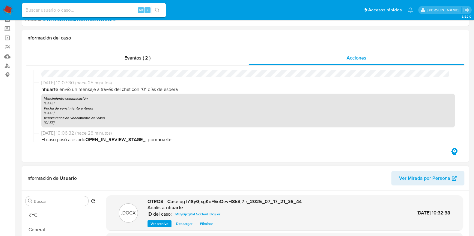
scroll to position [0, 0]
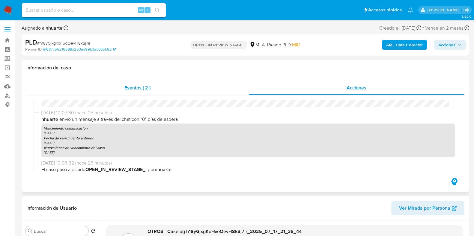
click at [143, 82] on div "Eventos ( 2 )" at bounding box center [137, 88] width 222 height 14
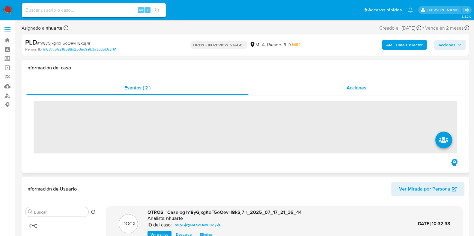
click at [362, 85] on span "Acciones" at bounding box center [356, 88] width 20 height 7
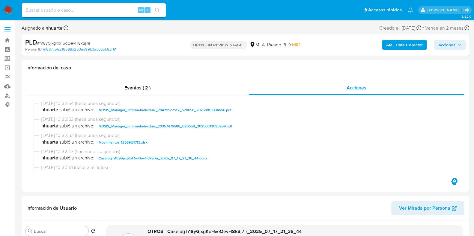
click at [458, 44] on icon "button" at bounding box center [460, 45] width 4 height 4
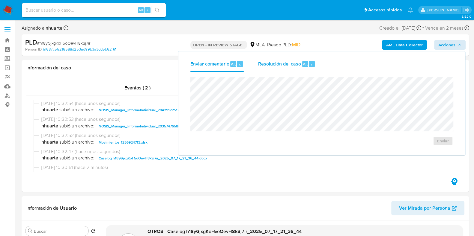
click at [300, 62] on span "Resolución del caso" at bounding box center [279, 64] width 43 height 7
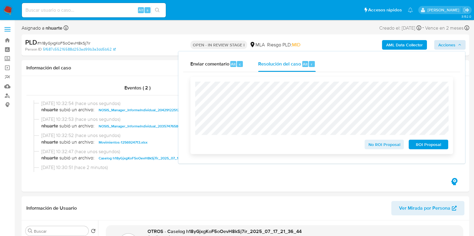
click at [382, 144] on span "No ROI Proposal" at bounding box center [384, 145] width 31 height 8
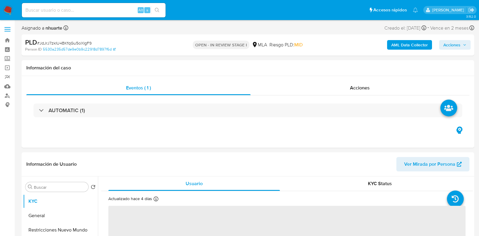
select select "10"
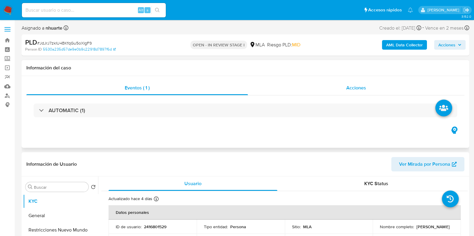
click at [355, 87] on span "Acciones" at bounding box center [356, 88] width 20 height 7
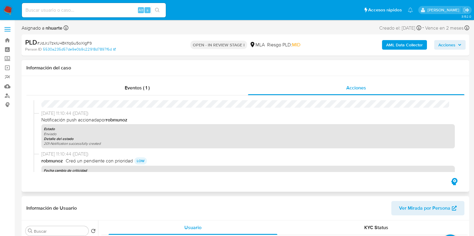
scroll to position [75, 0]
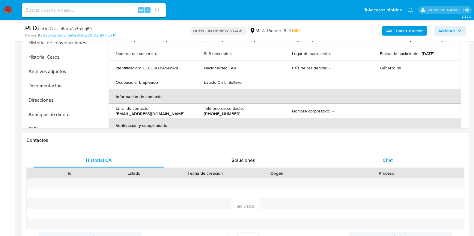
click at [387, 165] on div "Chat" at bounding box center [387, 160] width 130 height 14
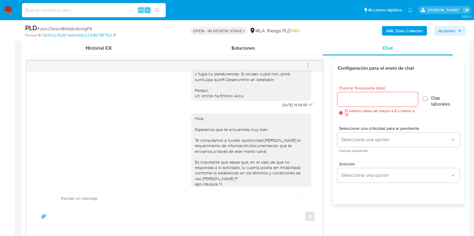
scroll to position [279, 0]
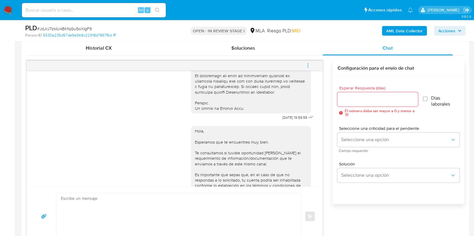
click at [308, 66] on icon "menu-action" at bounding box center [307, 65] width 5 height 5
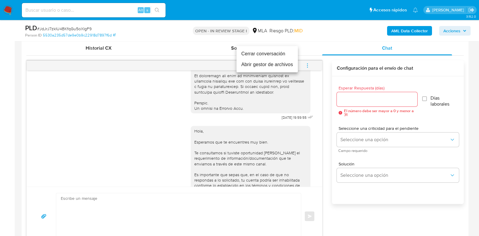
click at [278, 55] on li "Cerrar conversación" at bounding box center [267, 54] width 61 height 11
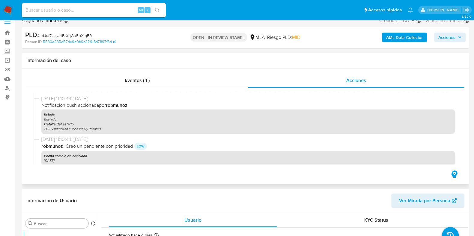
scroll to position [0, 0]
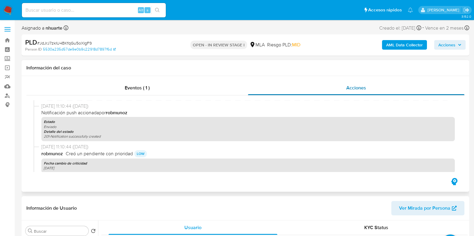
drag, startPoint x: 131, startPoint y: 93, endPoint x: 265, endPoint y: 92, distance: 134.3
click at [132, 93] on div "Eventos ( 1 )" at bounding box center [136, 88] width 221 height 14
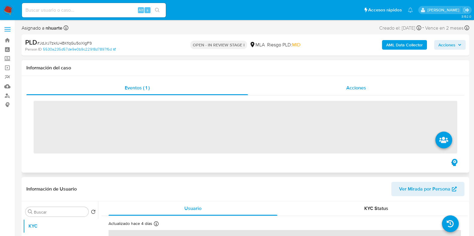
click at [368, 87] on div "Acciones" at bounding box center [356, 88] width 216 height 14
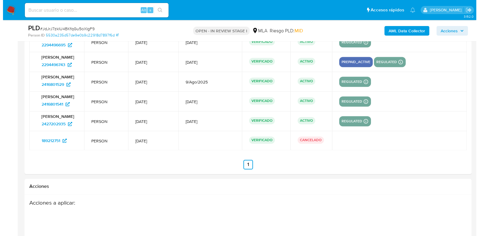
scroll to position [1215, 0]
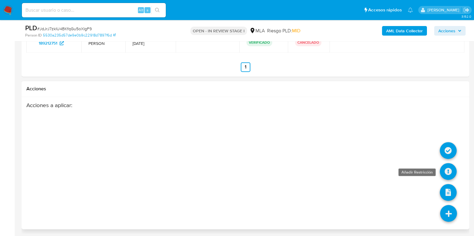
click at [450, 168] on icon at bounding box center [448, 171] width 17 height 17
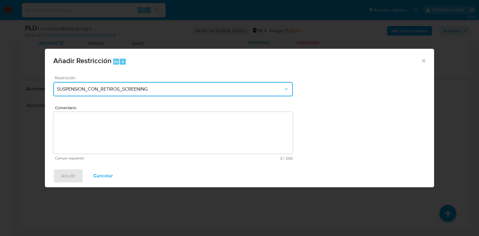
click at [129, 92] on span "SUSPENSION_CON_RETIROS_SCREENING" at bounding box center [170, 89] width 227 height 6
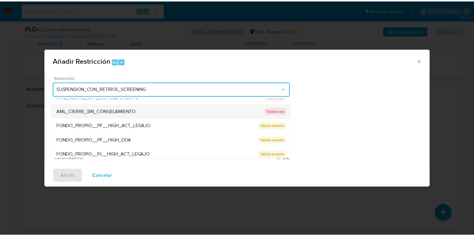
scroll to position [98, 0]
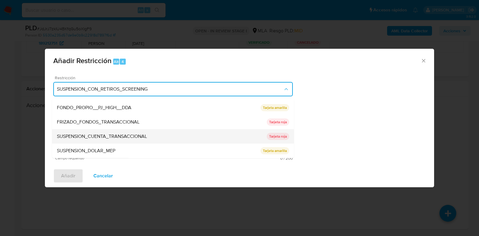
click at [118, 138] on span "SUSPENSION_CUENTA_TRANSACCIONAL" at bounding box center [102, 137] width 90 height 6
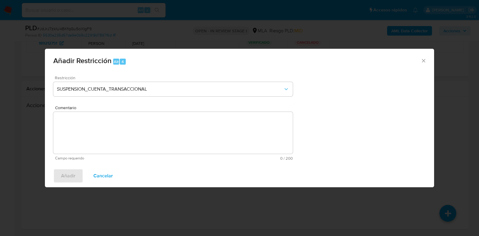
click at [118, 138] on textarea "Comentario" at bounding box center [173, 133] width 240 height 42
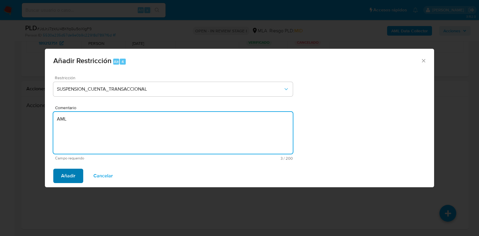
type textarea "AML"
click at [62, 175] on span "Añadir" at bounding box center [68, 176] width 14 height 13
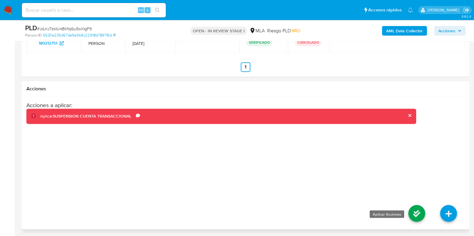
click at [417, 208] on icon at bounding box center [416, 213] width 17 height 17
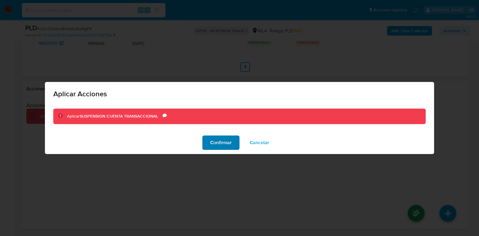
click at [222, 139] on span "Confirmar" at bounding box center [221, 142] width 22 height 13
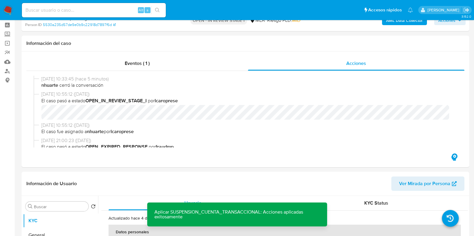
scroll to position [0, 0]
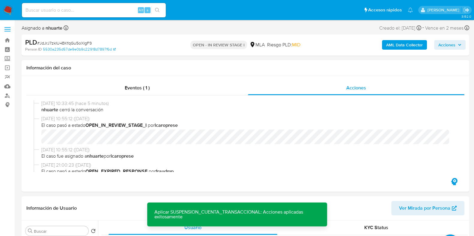
click at [399, 42] on b "AML Data Collector" at bounding box center [404, 45] width 37 height 10
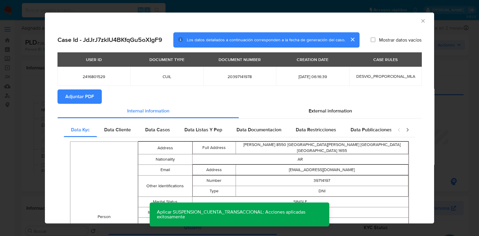
click at [73, 98] on span "Adjuntar PDF" at bounding box center [79, 96] width 29 height 13
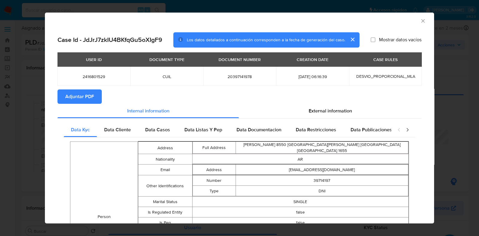
click at [420, 18] on icon "Cerrar ventana" at bounding box center [423, 21] width 6 height 6
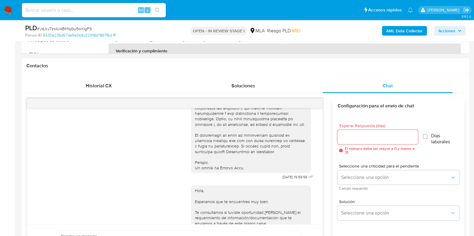
scroll to position [260, 0]
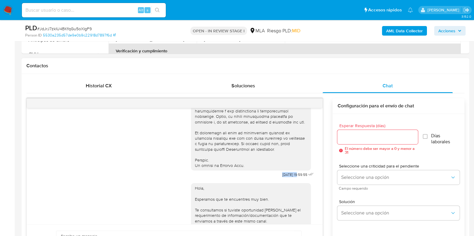
drag, startPoint x: 266, startPoint y: 182, endPoint x: 286, endPoint y: 183, distance: 19.8
click at [286, 180] on div "17/07/2025 19:59:55" at bounding box center [253, 15] width 124 height 328
click at [282, 179] on div "17/07/2025 19:59:55" at bounding box center [298, 175] width 33 height 8
drag, startPoint x: 268, startPoint y: 186, endPoint x: 287, endPoint y: 185, distance: 19.2
click at [287, 180] on div "17/07/2025 19:59:55" at bounding box center [253, 15] width 124 height 328
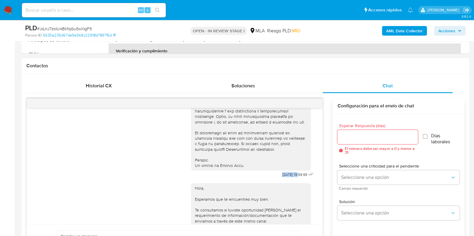
copy span "17/07/2025"
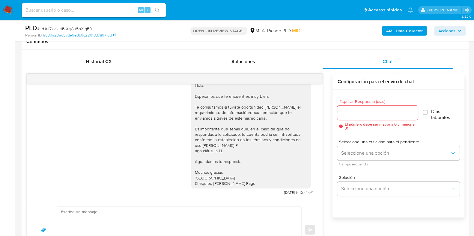
scroll to position [450, 0]
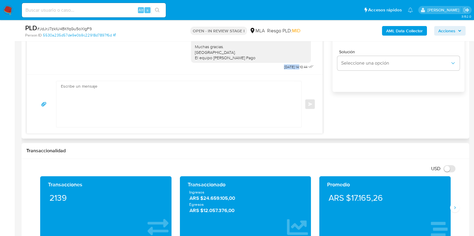
drag, startPoint x: 270, startPoint y: 66, endPoint x: 288, endPoint y: 68, distance: 18.7
click at [288, 68] on div "Hola, Esperamos que te encuentres muy bien. Te consultamos si tuviste oportunid…" at bounding box center [253, 10] width 124 height 121
copy span "21/07/2025"
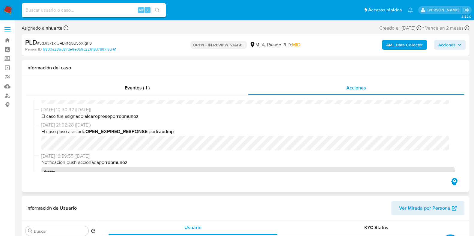
scroll to position [337, 0]
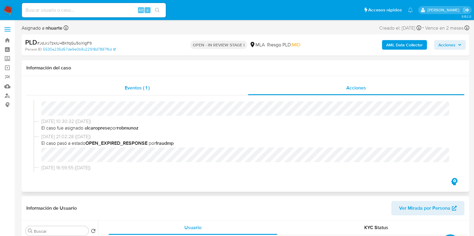
click at [143, 88] on span "Eventos ( 1 )" at bounding box center [137, 88] width 25 height 7
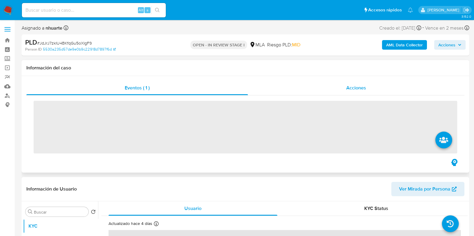
click at [359, 87] on span "Acciones" at bounding box center [356, 88] width 20 height 7
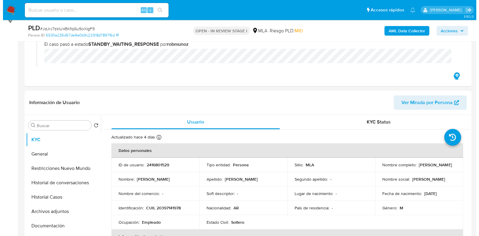
scroll to position [187, 0]
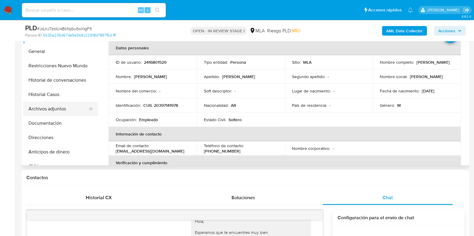
click at [65, 102] on button "Archivos adjuntos" at bounding box center [58, 109] width 70 height 14
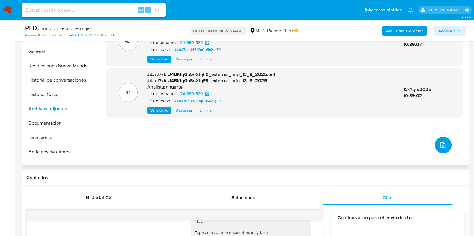
click at [436, 146] on button "upload-file" at bounding box center [443, 145] width 17 height 17
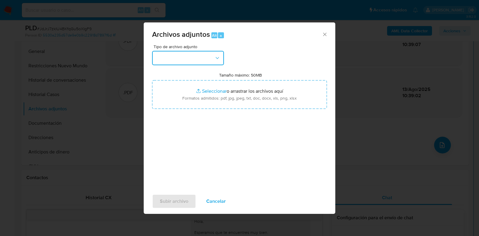
click at [214, 59] on button "button" at bounding box center [188, 58] width 72 height 14
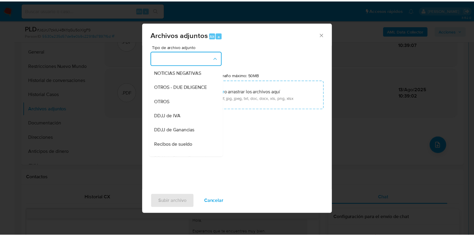
scroll to position [107, 0]
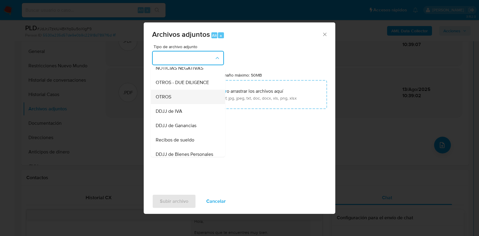
click at [194, 104] on div "OTROS" at bounding box center [186, 97] width 61 height 14
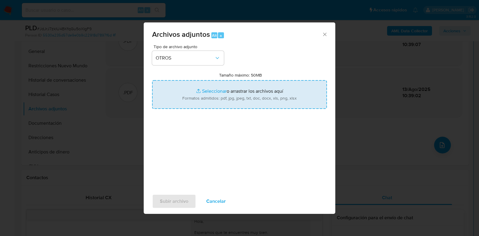
type input "C:\fakepath\Caselog JdJrJ7zkIU4BKfqGu5oXIgF9_2025_07_18_02_24_30.docx"
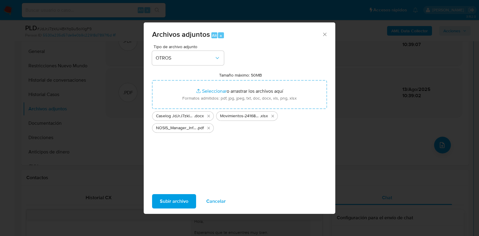
click at [175, 204] on span "Subir archivo" at bounding box center [174, 201] width 28 height 13
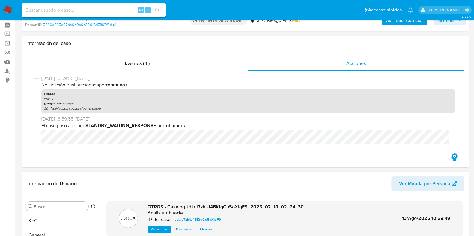
scroll to position [0, 0]
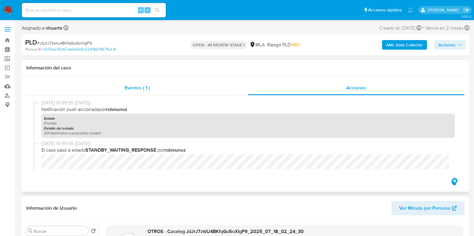
click at [147, 88] on span "Eventos ( 1 )" at bounding box center [137, 88] width 25 height 7
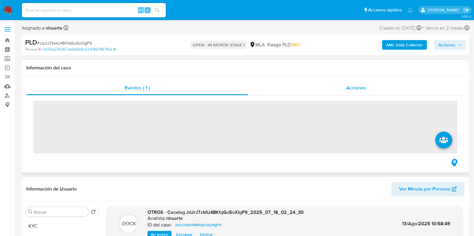
click at [343, 85] on div "Acciones" at bounding box center [356, 88] width 216 height 14
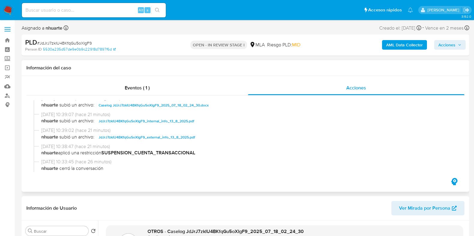
scroll to position [75, 0]
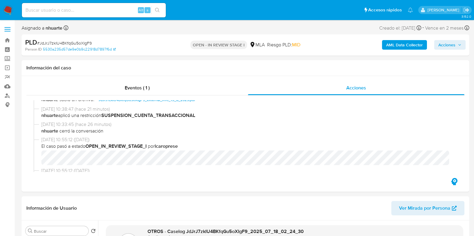
click at [456, 45] on span "Acciones" at bounding box center [449, 45] width 23 height 8
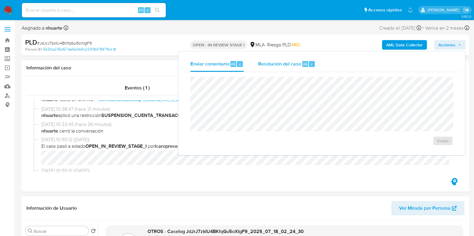
click at [292, 65] on span "Resolución del caso" at bounding box center [279, 64] width 43 height 7
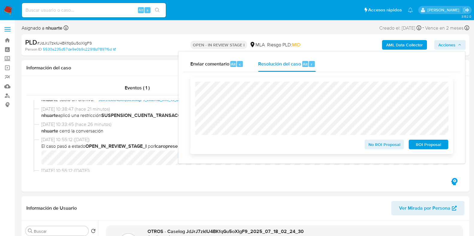
click at [422, 149] on span "ROI Proposal" at bounding box center [428, 145] width 31 height 8
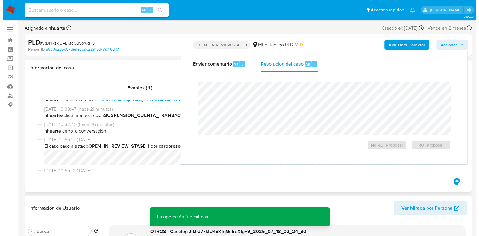
scroll to position [150, 0]
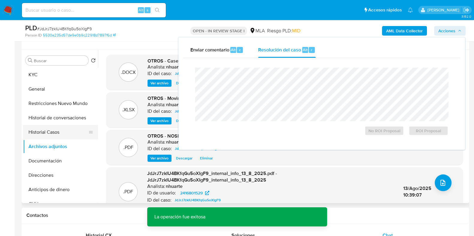
click at [58, 132] on button "Historial Casos" at bounding box center [58, 132] width 70 height 14
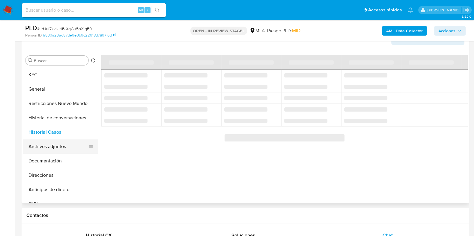
click at [64, 140] on button "Archivos adjuntos" at bounding box center [58, 147] width 70 height 14
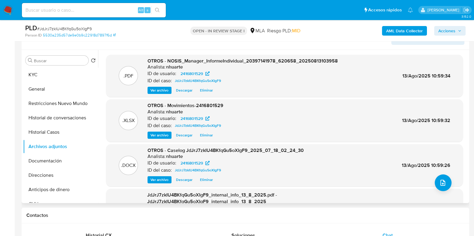
click at [163, 180] on span "Ver archivo" at bounding box center [159, 180] width 18 height 6
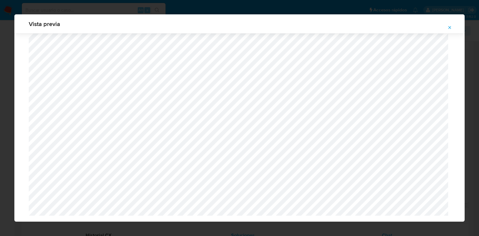
scroll to position [498, 0]
click at [450, 25] on span "Attachment preview" at bounding box center [450, 27] width 5 height 8
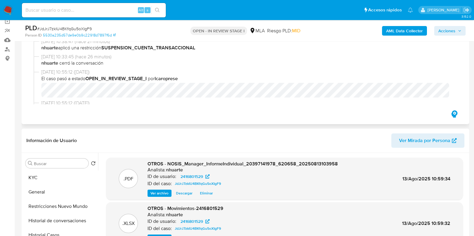
scroll to position [0, 0]
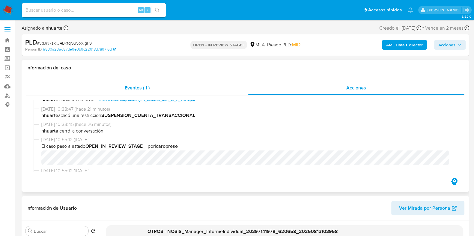
click at [147, 94] on div "Eventos ( 1 )" at bounding box center [136, 88] width 221 height 14
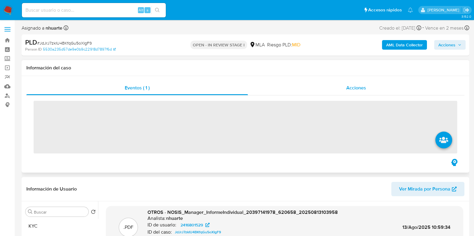
click at [352, 86] on span "Acciones" at bounding box center [356, 88] width 20 height 7
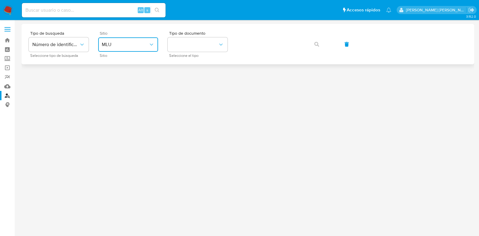
click at [127, 46] on span "MLU" at bounding box center [125, 45] width 47 height 6
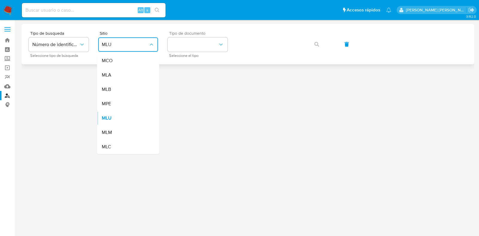
drag, startPoint x: 122, startPoint y: 73, endPoint x: 168, endPoint y: 55, distance: 49.8
click at [122, 74] on div "MLA" at bounding box center [126, 75] width 49 height 14
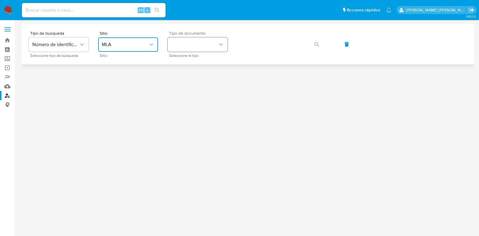
click at [183, 48] on button "identificationType" at bounding box center [198, 44] width 60 height 14
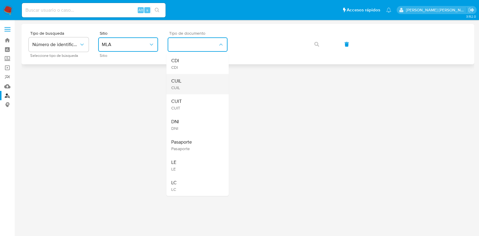
click at [182, 83] on div "CUIL CUIL" at bounding box center [195, 84] width 49 height 20
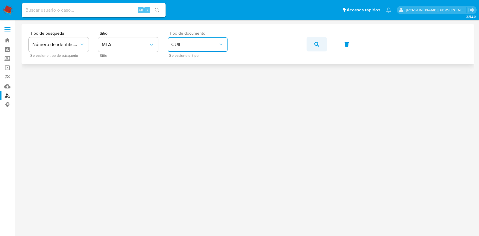
click at [320, 44] on button "button" at bounding box center [317, 44] width 20 height 14
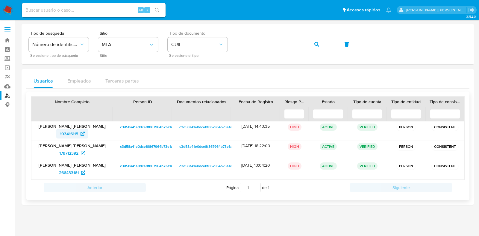
click at [74, 131] on span "103416115" at bounding box center [69, 134] width 18 height 10
click at [230, 44] on div "Tipo de busqueda Número de identificación Seleccione tipo de búsqueda Sitio MLA…" at bounding box center [248, 44] width 439 height 26
click at [212, 46] on div "Tipo de busqueda Número de identificación Seleccione tipo de búsqueda Sitio MLA…" at bounding box center [248, 44] width 439 height 26
click at [317, 41] on span "button" at bounding box center [317, 44] width 5 height 13
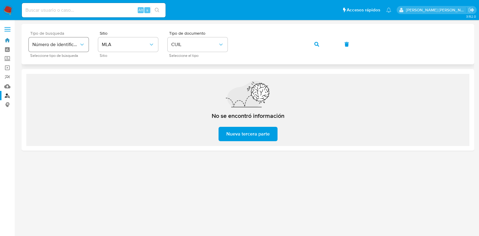
drag, startPoint x: 7, startPoint y: 41, endPoint x: 40, endPoint y: 39, distance: 32.4
click at [7, 41] on link "Bandeja" at bounding box center [35, 40] width 71 height 9
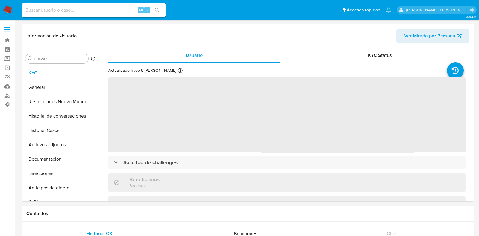
select select "10"
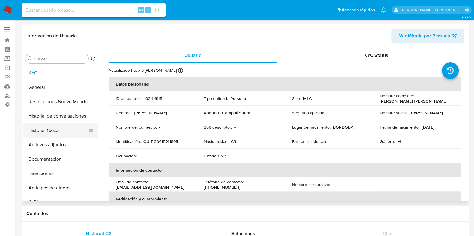
click at [53, 134] on button "Historial Casos" at bounding box center [58, 130] width 70 height 14
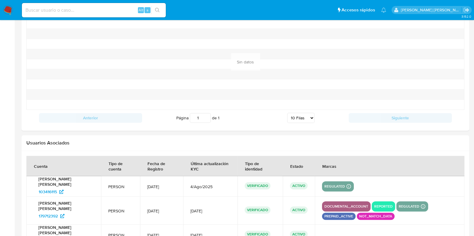
scroll to position [677, 0]
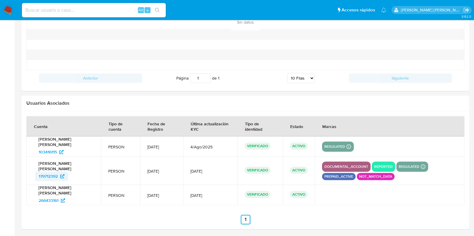
click at [60, 174] on span "179712392" at bounding box center [52, 177] width 26 height 10
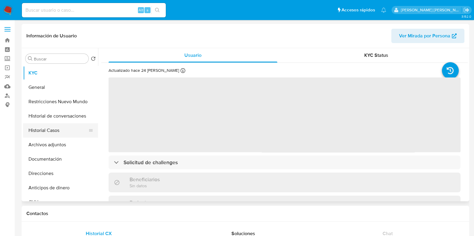
click at [62, 132] on button "Historial Casos" at bounding box center [58, 130] width 70 height 14
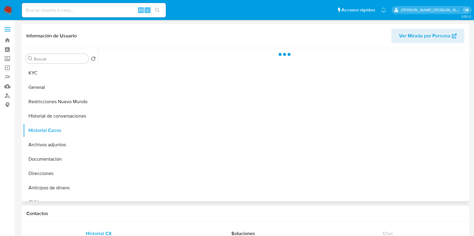
select select "10"
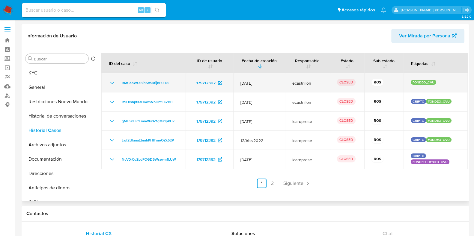
click at [113, 83] on icon "Mostrar/Ocultar" at bounding box center [112, 83] width 4 height 2
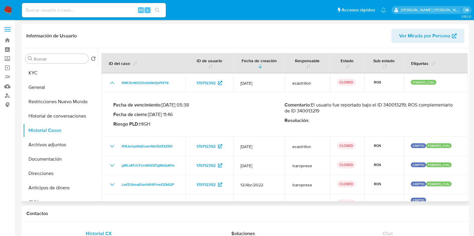
drag, startPoint x: 311, startPoint y: 105, endPoint x: 405, endPoint y: 108, distance: 94.4
click at [405, 108] on p "Comentario : El usuario fue reportado bajo el ID 340013219; ROS complementario …" at bounding box center [369, 108] width 171 height 12
click at [55, 150] on button "Archivos adjuntos" at bounding box center [58, 145] width 70 height 14
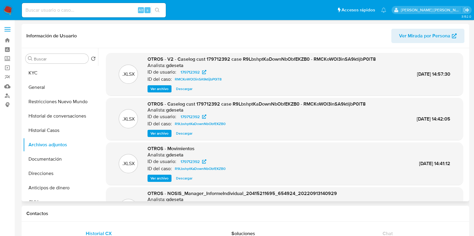
click at [161, 89] on span "Ver archivo" at bounding box center [159, 89] width 18 height 6
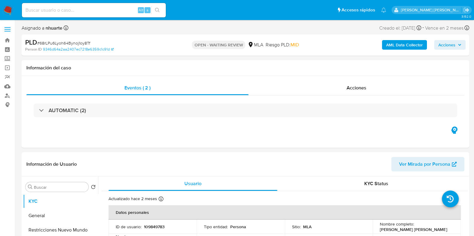
select select "10"
click at [77, 43] on span "# 68rLPu6Lyoh64Bynoj1oy8Tf" at bounding box center [63, 43] width 53 height 6
copy span "68rLPu6Lyoh64Bynoj1oy8Tf"
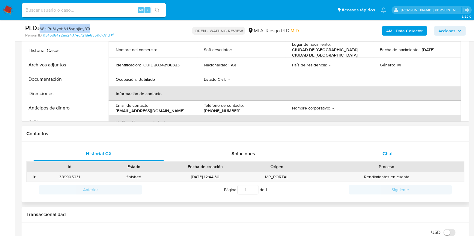
click at [384, 152] on span "Chat" at bounding box center [387, 153] width 10 height 7
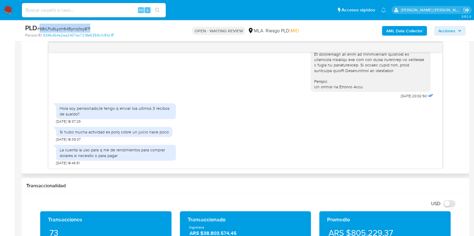
scroll to position [299, 0]
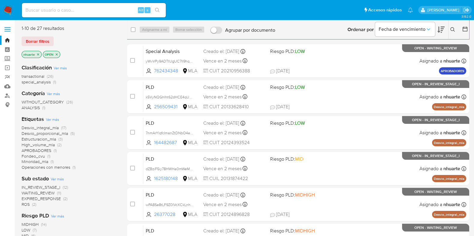
click at [454, 27] on icon at bounding box center [452, 29] width 5 height 5
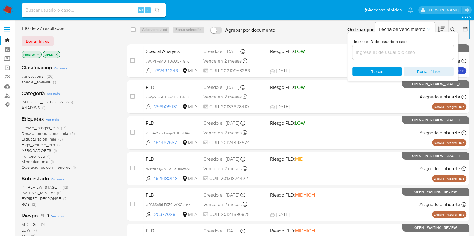
click at [412, 50] on input at bounding box center [402, 53] width 101 height 8
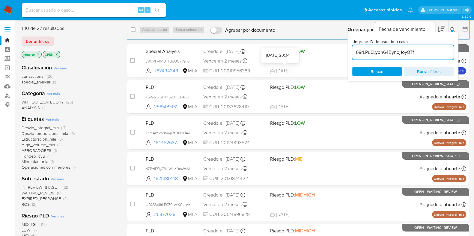
type input "68rLPu6Lyoh64Bynoj1oy8Tf"
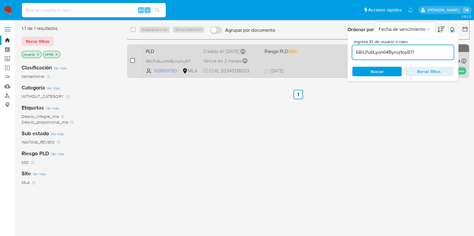
click at [131, 62] on input "checkbox" at bounding box center [132, 60] width 5 height 5
checkbox input "true"
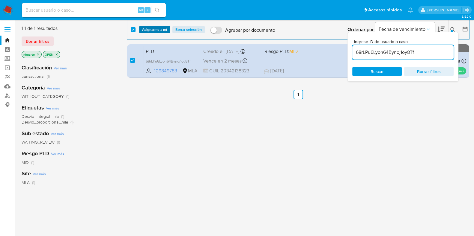
click at [162, 27] on span "Asignarme a mí" at bounding box center [154, 30] width 25 height 6
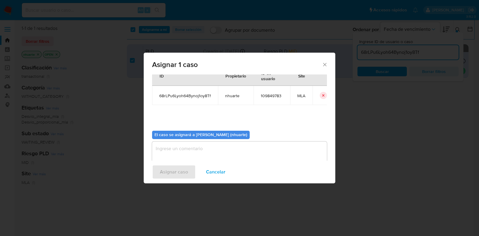
scroll to position [31, 0]
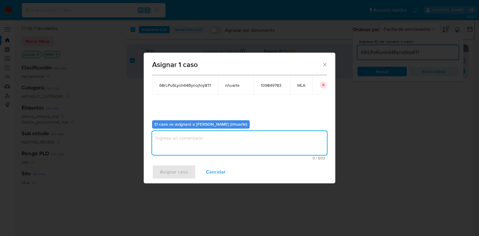
click at [214, 143] on textarea "assign-modal" at bounding box center [239, 143] width 175 height 24
type textarea "Asignación"
click at [184, 170] on span "Asignar caso" at bounding box center [174, 172] width 28 height 13
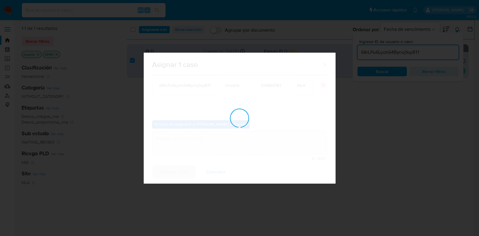
checkbox input "false"
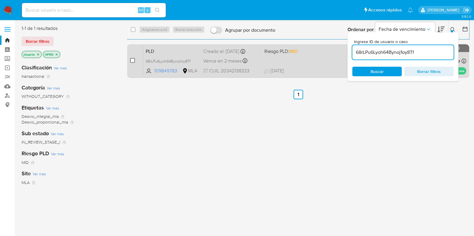
click at [133, 60] on input "checkbox" at bounding box center [132, 60] width 5 height 5
checkbox input "true"
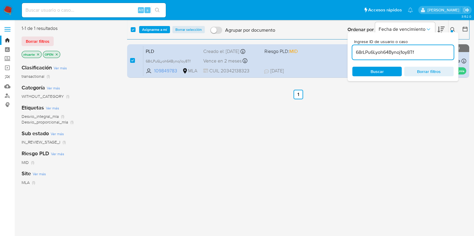
click at [153, 25] on div "select-all-cases-checkbox Asignarme a mí Borrar selección Agrupar por documento…" at bounding box center [298, 29] width 342 height 19
click at [153, 28] on span "Asignarme a mí" at bounding box center [154, 30] width 25 height 6
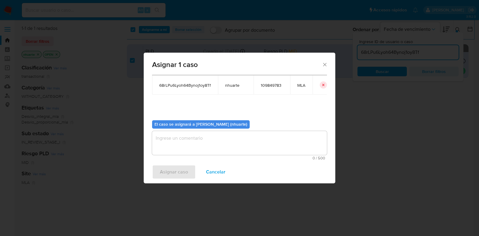
click at [259, 144] on textarea "assign-modal" at bounding box center [239, 143] width 175 height 24
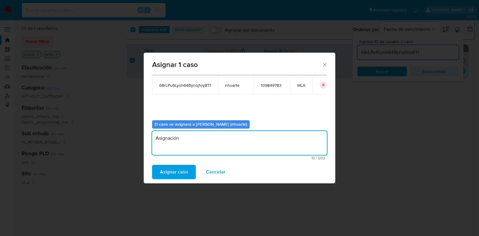
type textarea "Asignación"
drag, startPoint x: 210, startPoint y: 168, endPoint x: 206, endPoint y: 169, distance: 4.9
click at [211, 168] on span "Cancelar" at bounding box center [215, 172] width 19 height 13
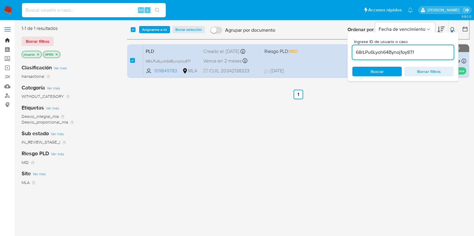
click at [7, 38] on link "Bandeja" at bounding box center [35, 40] width 71 height 9
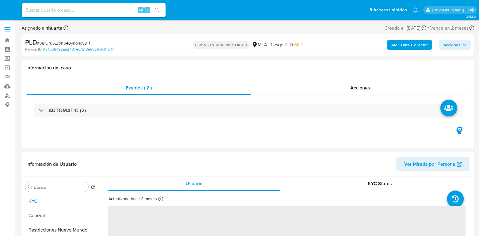
select select "10"
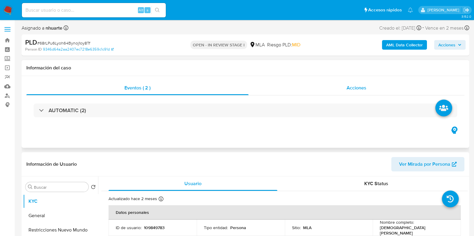
click at [342, 85] on div "Acciones" at bounding box center [356, 88] width 216 height 14
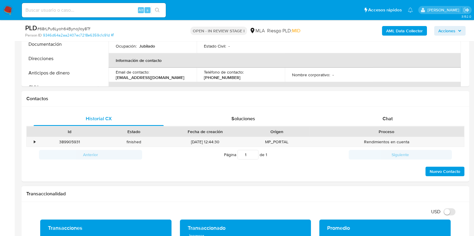
scroll to position [299, 0]
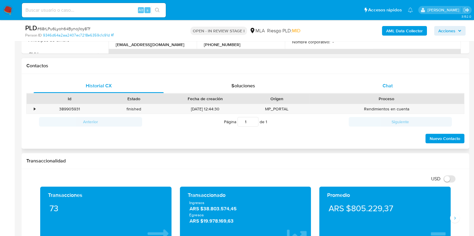
click at [381, 82] on div "Chat" at bounding box center [387, 86] width 130 height 14
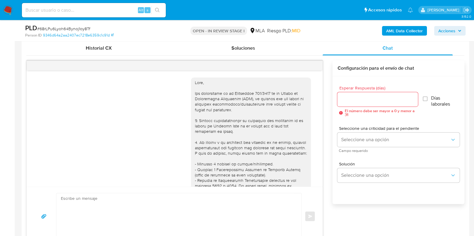
scroll to position [293, 0]
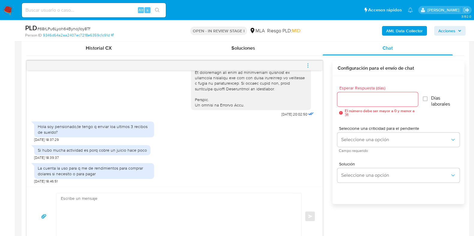
click at [90, 207] on textarea at bounding box center [177, 217] width 233 height 46
paste textarea "Christian"
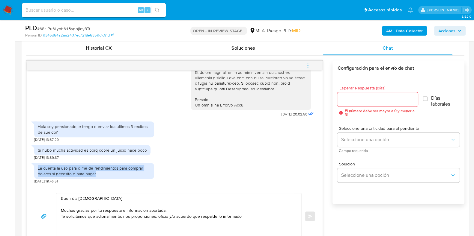
drag, startPoint x: 37, startPoint y: 168, endPoint x: 99, endPoint y: 174, distance: 62.0
click at [99, 174] on div "La cuenta la uso para q me de rendimientos para comprar dolares si necesito o p…" at bounding box center [94, 171] width 113 height 11
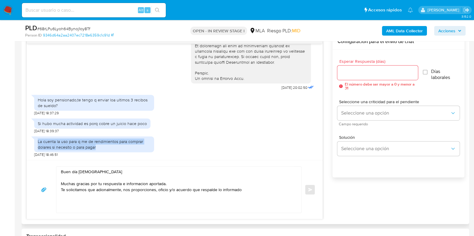
scroll to position [375, 0]
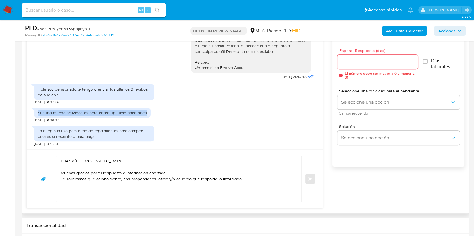
drag, startPoint x: 38, startPoint y: 112, endPoint x: 144, endPoint y: 115, distance: 106.1
click at [144, 115] on div "Si hubo mucha actividad es porq cobre un juicio hace poco" at bounding box center [92, 113] width 116 height 10
copy div "Si hubo mucha actividad es porq cobre un juicio hace poco"
click at [246, 180] on textarea "Buen día Christian Muchas gracias por tu respuesta e informacion aportada. Te s…" at bounding box center [177, 179] width 233 height 46
paste textarea "Si hubo mucha actividad es porq cobre un juicio hace poco"
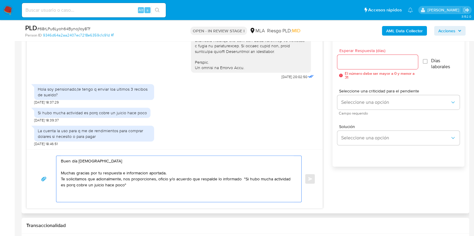
click at [191, 177] on textarea "Buen día Christian Muchas gracias por tu respuesta e informacion aportada. Te s…" at bounding box center [177, 179] width 233 height 46
drag, startPoint x: 175, startPoint y: 179, endPoint x: 191, endPoint y: 178, distance: 15.6
click at [191, 178] on textarea "Buen día Christian Muchas gracias por tu respuesta e informacion aportada. Te s…" at bounding box center [177, 179] width 233 height 46
drag, startPoint x: 105, startPoint y: 178, endPoint x: 103, endPoint y: 183, distance: 6.1
click at [106, 192] on textarea "Buen día Christian Muchas gracias por tu respuesta e información aportada. Te s…" at bounding box center [177, 179] width 233 height 46
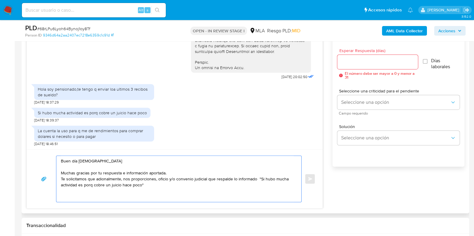
click at [101, 180] on textarea "Buen día Christian Muchas gracias por tu respuesta e información aportada. Te s…" at bounding box center [177, 179] width 233 height 46
drag, startPoint x: 88, startPoint y: 186, endPoint x: 91, endPoint y: 191, distance: 5.2
click at [89, 198] on textarea "Buen día Christian Muchas gracias por tu respuesta e información aportada. Te s…" at bounding box center [177, 179] width 233 height 46
click at [93, 186] on textarea "Buen día Christian Muchas gracias por tu respuesta e información aportada. Te s…" at bounding box center [177, 179] width 233 height 46
click at [166, 184] on textarea "Buen día Christian Muchas gracias por tu respuesta e información aportada. Te s…" at bounding box center [177, 179] width 233 height 46
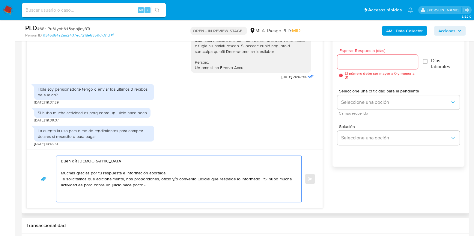
click at [259, 178] on textarea "Buen día Christian Muchas gracias por tu respuesta e información aportada. Te s…" at bounding box center [177, 179] width 233 height 46
click at [88, 192] on textarea "Buen día Christian Muchas gracias por tu respuesta e información aportada. Te s…" at bounding box center [177, 179] width 233 height 46
paste textarea "Es importante que sepas que, en el caso de que no respondas a lo solicitado, tu…"
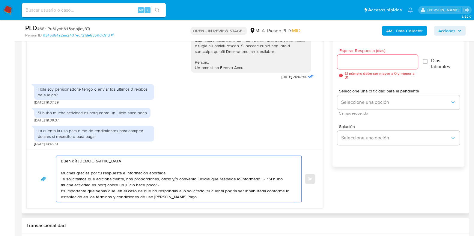
scroll to position [20, 0]
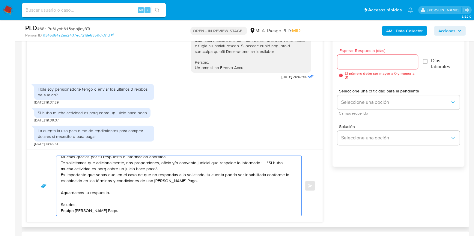
click at [61, 173] on textarea "Buen día Christian Muchas gracias por tu respuesta e información aportada. Te s…" at bounding box center [177, 186] width 233 height 60
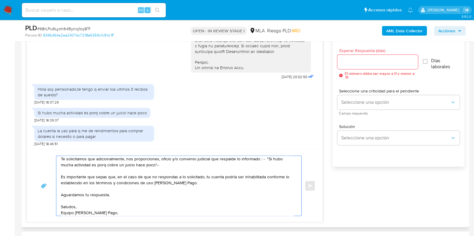
type textarea "Buen día Christian Muchas gracias por tu respuesta e información aportada. Te s…"
click at [355, 63] on input "Esperar Respuesta (días)" at bounding box center [377, 62] width 80 height 8
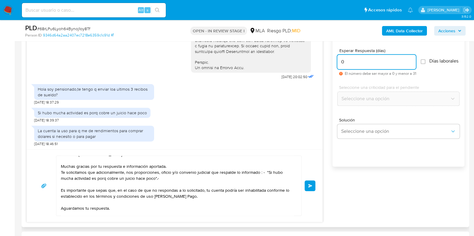
scroll to position [0, 0]
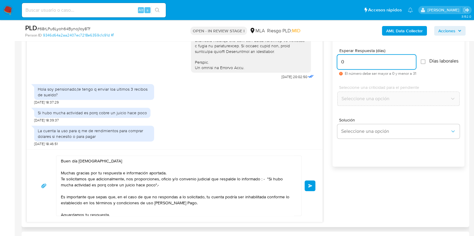
type input "0"
click at [159, 177] on textarea "Buen día Christian Muchas gracias por tu respuesta e información aportada. Te s…" at bounding box center [177, 186] width 233 height 60
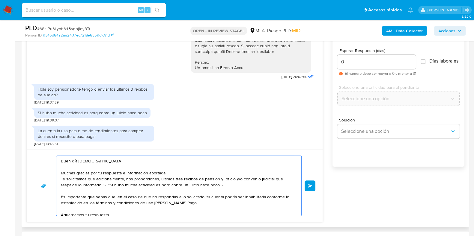
drag, startPoint x: 239, startPoint y: 179, endPoint x: 234, endPoint y: 180, distance: 4.8
click at [234, 180] on textarea "Buen día Christian Muchas gracias por tu respuesta e información aportada. Te s…" at bounding box center [177, 186] width 233 height 60
drag, startPoint x: 234, startPoint y: 177, endPoint x: 242, endPoint y: 187, distance: 13.3
click at [235, 177] on textarea "Buen día Christian Muchas gracias por tu respuesta e información aportada. Te s…" at bounding box center [177, 186] width 233 height 60
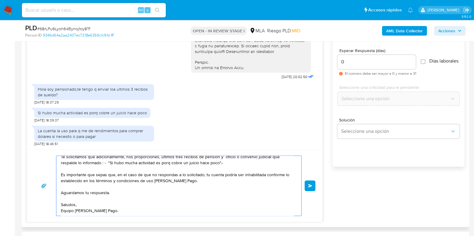
type textarea "Buen día Christian Muchas gracias por tu respuesta e información aportada. Te s…"
click at [351, 60] on input "0" at bounding box center [376, 62] width 79 height 8
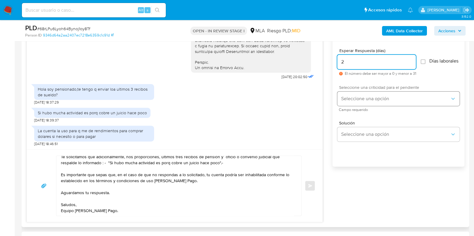
type input "2"
click at [352, 102] on span "Seleccione una opción" at bounding box center [395, 99] width 109 height 6
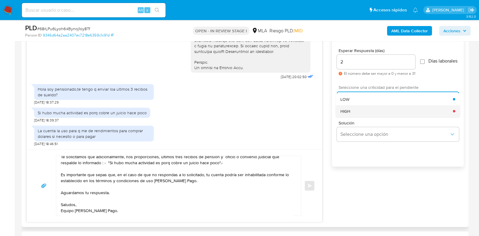
click at [350, 114] on span "HIGH" at bounding box center [346, 110] width 10 height 5
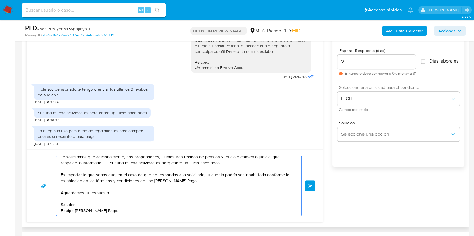
scroll to position [23, 0]
click at [308, 188] on button "Enviar" at bounding box center [309, 186] width 11 height 11
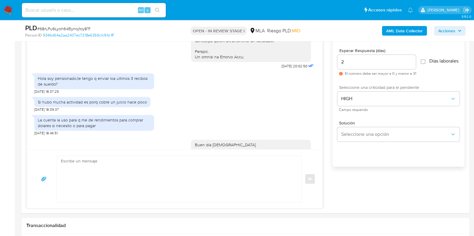
scroll to position [0, 0]
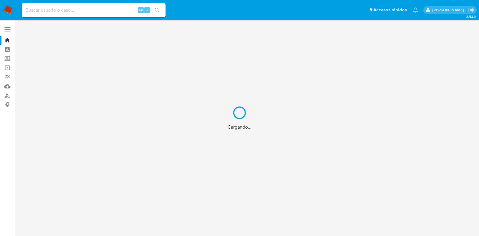
click at [7, 98] on div "Cargando..." at bounding box center [239, 118] width 479 height 236
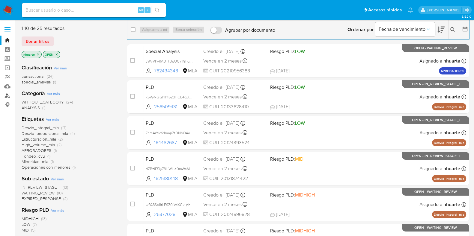
click at [6, 96] on link "Buscador de personas" at bounding box center [35, 95] width 71 height 9
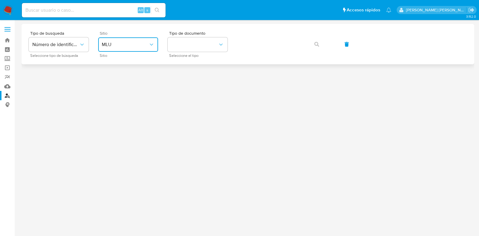
click at [148, 47] on span "MLU" at bounding box center [125, 45] width 47 height 6
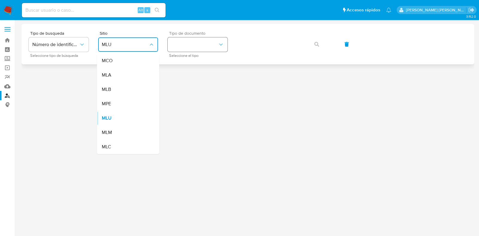
drag, startPoint x: 140, startPoint y: 72, endPoint x: 197, endPoint y: 46, distance: 62.9
click at [140, 72] on div "MLA" at bounding box center [126, 75] width 49 height 14
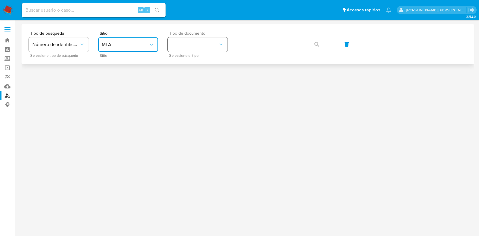
click at [205, 43] on button "identificationType" at bounding box center [198, 44] width 60 height 14
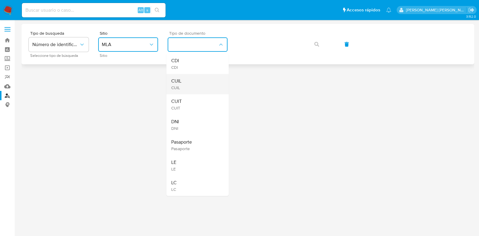
click at [193, 80] on div "CUIL CUIL" at bounding box center [195, 84] width 49 height 20
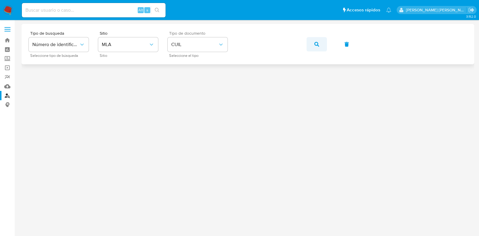
click at [319, 43] on button "button" at bounding box center [317, 44] width 20 height 14
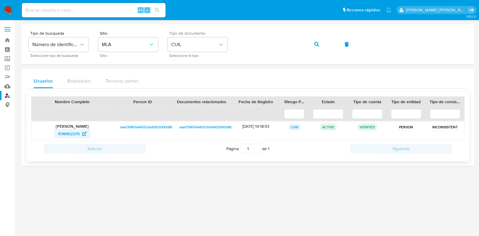
click at [76, 129] on span "1518962270" at bounding box center [69, 134] width 22 height 10
click at [232, 41] on div "Tipo de busqueda Número de identificación Seleccione tipo de búsqueda Sitio MLA…" at bounding box center [248, 44] width 439 height 26
click at [319, 43] on icon "button" at bounding box center [317, 44] width 5 height 5
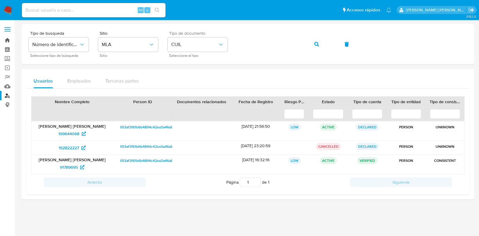
click at [8, 40] on link "Bandeja" at bounding box center [35, 40] width 71 height 9
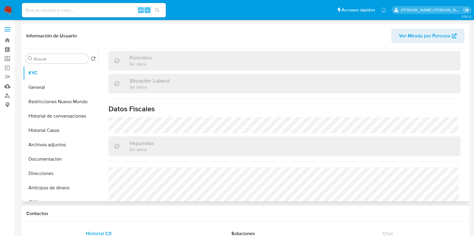
scroll to position [321, 0]
select select "10"
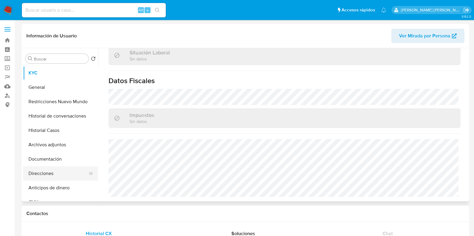
click at [46, 176] on button "Direcciones" at bounding box center [58, 174] width 70 height 14
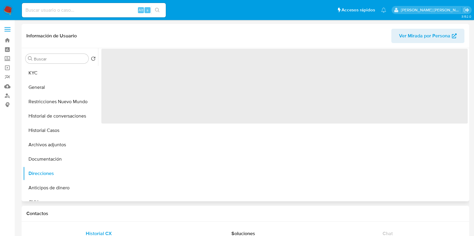
scroll to position [0, 0]
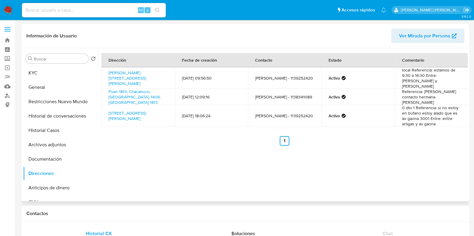
drag, startPoint x: 107, startPoint y: 70, endPoint x: 123, endPoint y: 79, distance: 17.4
click at [123, 79] on td "Av Gaona 3001 3001, Flores, Capital Federal, 1416, Argentina 3001" at bounding box center [137, 78] width 73 height 22
copy link "Av Gaona 3001 3001, Flores, Capital Federal, 1416, Argentina 3001"
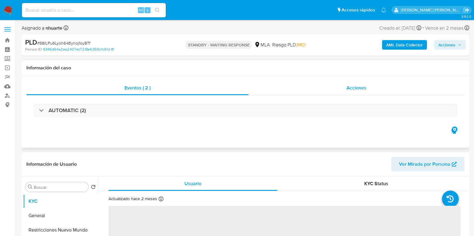
click at [346, 88] on div "Acciones" at bounding box center [356, 88] width 216 height 14
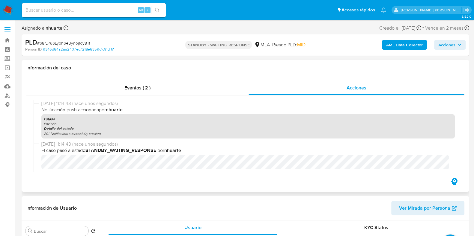
select select "10"
click at [142, 89] on span "Eventos ( 2 )" at bounding box center [137, 88] width 26 height 7
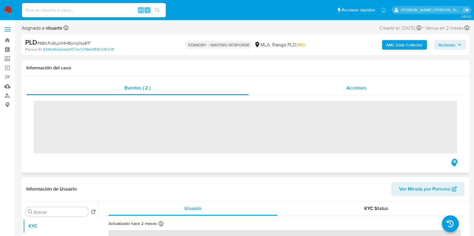
drag, startPoint x: 354, startPoint y: 90, endPoint x: 349, endPoint y: 90, distance: 4.8
click at [355, 90] on span "Acciones" at bounding box center [356, 88] width 20 height 7
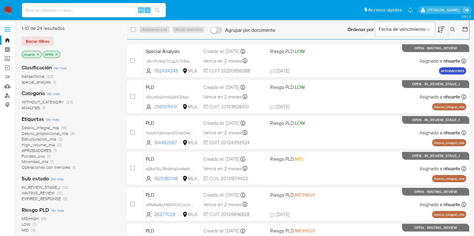
click at [8, 96] on link "Buscador de personas" at bounding box center [35, 95] width 71 height 9
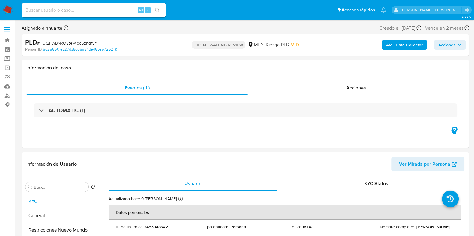
select select "10"
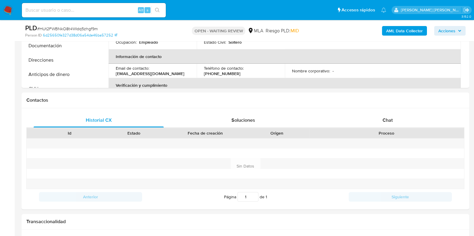
scroll to position [150, 0]
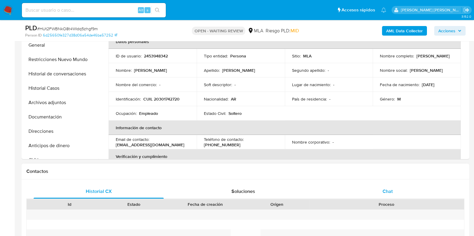
click at [385, 192] on span "Chat" at bounding box center [387, 191] width 10 height 7
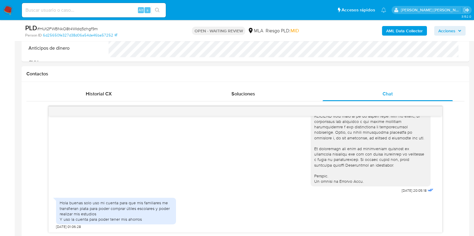
scroll to position [299, 0]
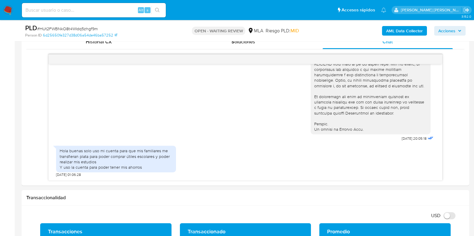
click at [63, 29] on span "# HUt2FWBNkO8t4WIdq5zhgf9m" at bounding box center [67, 29] width 61 height 6
copy span "HUt2FWBNkO8t4WIdq5zhgf9m"
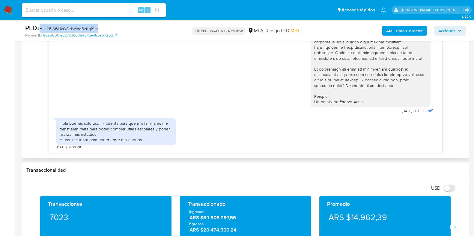
scroll to position [375, 0]
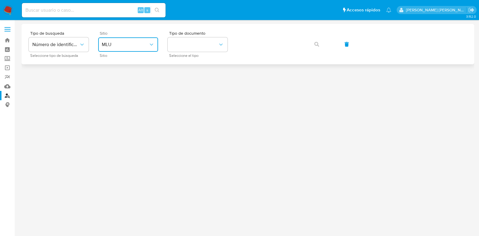
click at [125, 44] on span "MLU" at bounding box center [125, 45] width 47 height 6
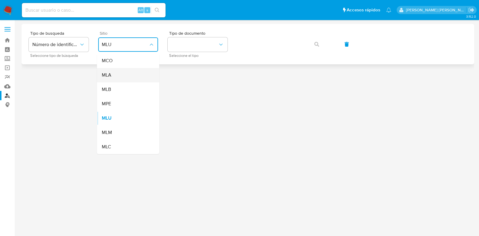
click at [120, 73] on div "MLA" at bounding box center [126, 75] width 49 height 14
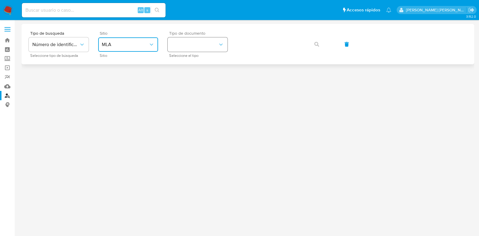
click at [192, 45] on button "identificationType" at bounding box center [198, 44] width 60 height 14
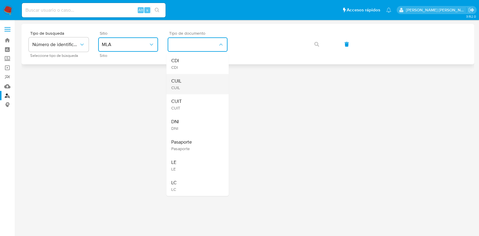
click at [194, 82] on div "CUIL CUIL" at bounding box center [195, 84] width 49 height 20
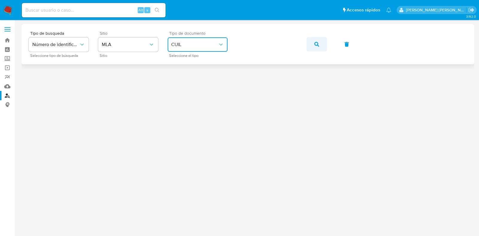
click at [317, 43] on icon "button" at bounding box center [317, 44] width 5 height 5
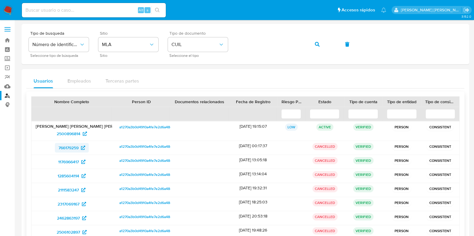
click at [67, 145] on span "766179259" at bounding box center [68, 148] width 20 height 10
click at [233, 40] on div "Tipo de busqueda Número de identificación Seleccione tipo de búsqueda Sitio MLA…" at bounding box center [245, 44] width 433 height 26
drag, startPoint x: 321, startPoint y: 43, endPoint x: 316, endPoint y: 52, distance: 9.3
click at [321, 44] on button "button" at bounding box center [317, 44] width 20 height 14
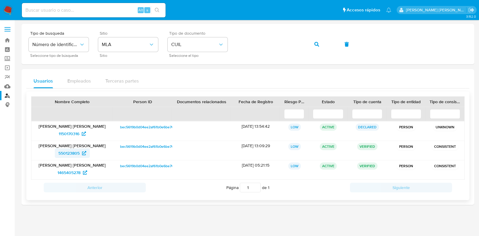
click at [78, 154] on span "550123805" at bounding box center [68, 154] width 21 height 10
click at [232, 46] on div "Tipo de busqueda Número de identificación Seleccione tipo de búsqueda Sitio MLA…" at bounding box center [248, 44] width 439 height 26
click at [316, 44] on icon "button" at bounding box center [317, 44] width 5 height 5
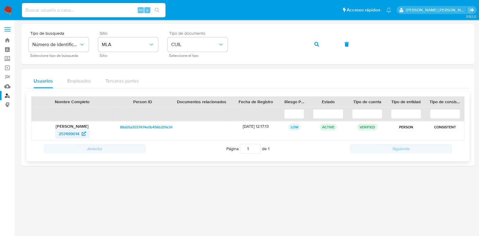
click at [81, 134] on span "257499014" at bounding box center [72, 134] width 27 height 10
click at [316, 47] on span "button" at bounding box center [317, 44] width 5 height 13
click at [66, 134] on span "576009598" at bounding box center [69, 134] width 22 height 10
drag, startPoint x: 7, startPoint y: 38, endPoint x: 17, endPoint y: 37, distance: 9.9
click at [7, 38] on link "Bandeja" at bounding box center [35, 40] width 71 height 9
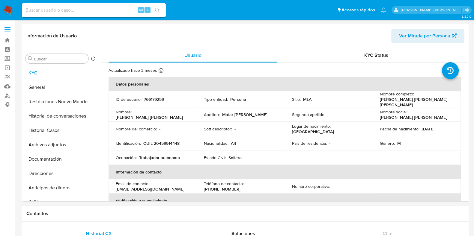
select select "10"
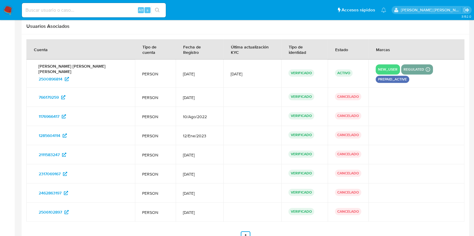
scroll to position [671, 0]
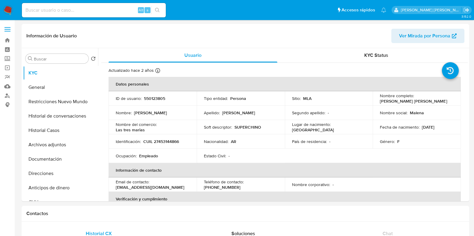
select select "10"
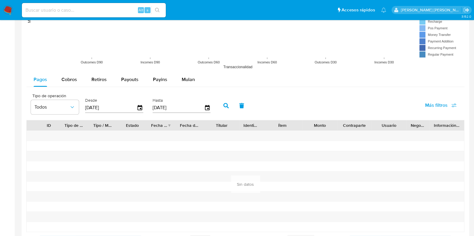
scroll to position [662, 0]
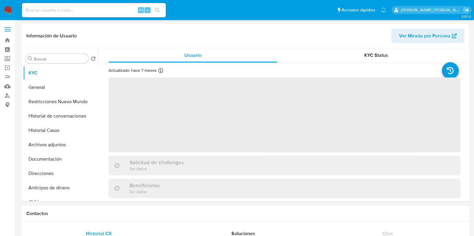
select select "10"
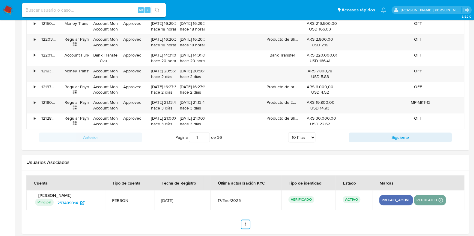
scroll to position [679, 0]
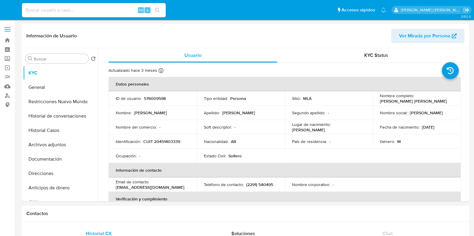
select select "10"
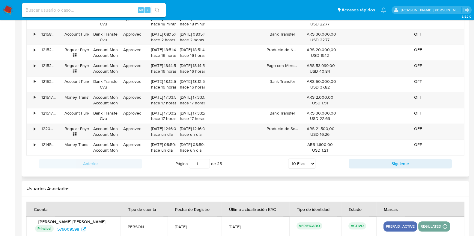
scroll to position [679, 0]
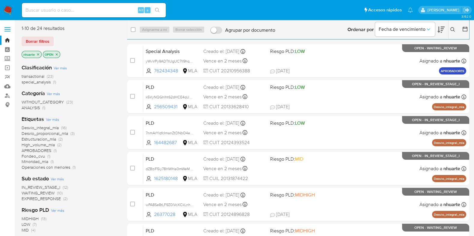
click at [453, 28] on icon at bounding box center [452, 29] width 5 height 5
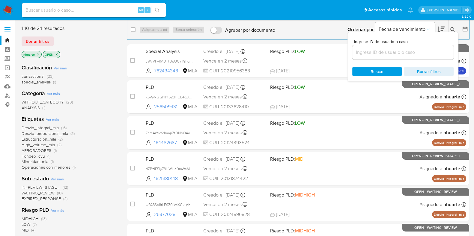
click at [420, 57] on div at bounding box center [402, 52] width 101 height 14
click at [415, 52] on input at bounding box center [402, 53] width 101 height 8
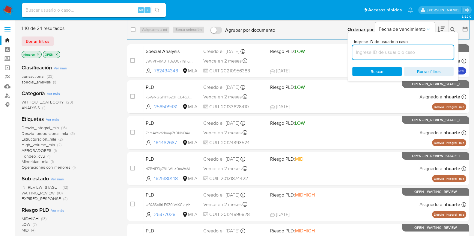
paste input "HUt2FWBNkO8t4WIdq5zhgf9m"
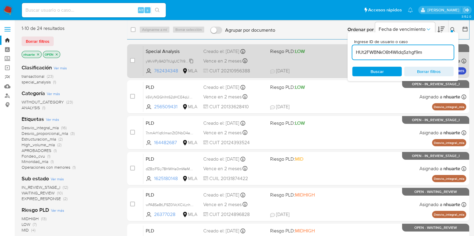
type input "HUt2FWBNkO8t4WIdq5zhgf9m"
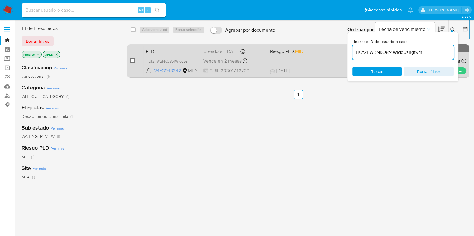
click at [132, 61] on input "checkbox" at bounding box center [132, 60] width 5 height 5
checkbox input "true"
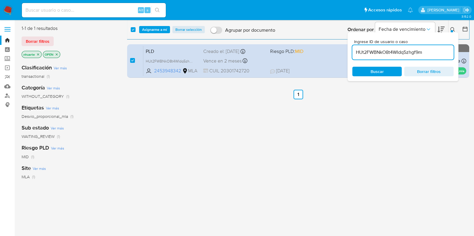
click at [162, 24] on div "select-all-cases-checkbox Asignarme a mí Borrar selección Agrupar por documento…" at bounding box center [298, 29] width 342 height 19
click at [162, 29] on span "Asignarme a mí" at bounding box center [154, 30] width 25 height 6
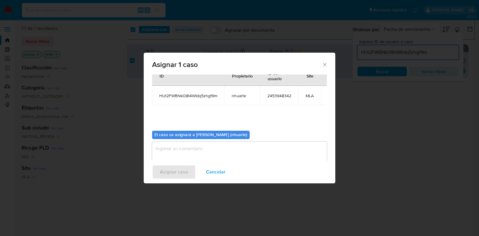
scroll to position [31, 0]
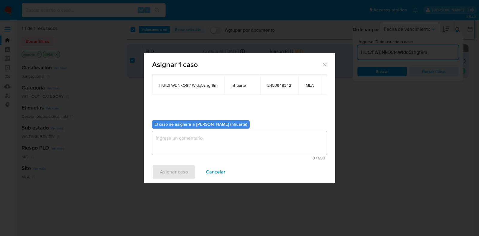
click at [226, 142] on textarea "assign-modal" at bounding box center [239, 143] width 175 height 24
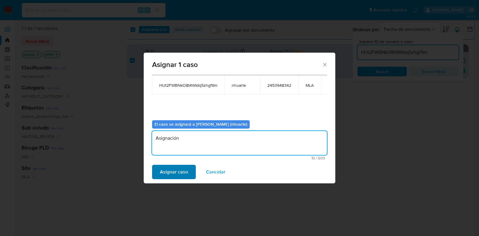
type textarea "Asignación"
click at [187, 170] on span "Asignar caso" at bounding box center [174, 172] width 28 height 13
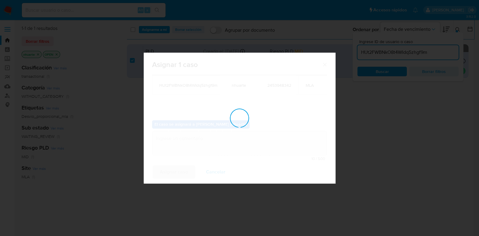
checkbox input "false"
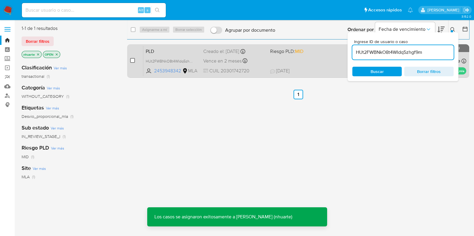
click at [132, 61] on input "checkbox" at bounding box center [132, 60] width 5 height 5
checkbox input "true"
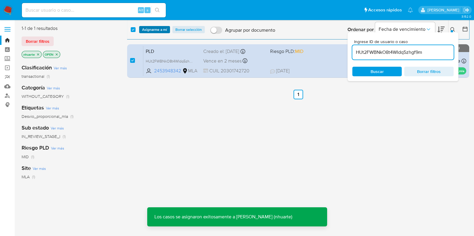
click at [153, 30] on span "Asignarme a mí" at bounding box center [154, 30] width 25 height 6
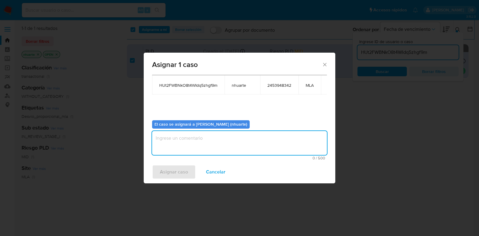
click at [226, 146] on textarea "assign-modal" at bounding box center [239, 143] width 175 height 24
type textarea "Asignación"
click at [175, 177] on span "Asignar caso" at bounding box center [174, 172] width 28 height 13
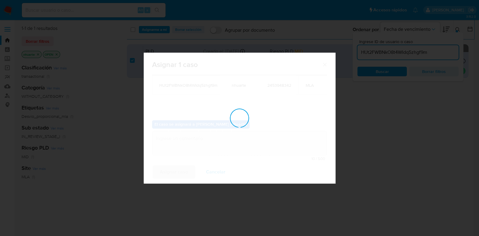
checkbox input "false"
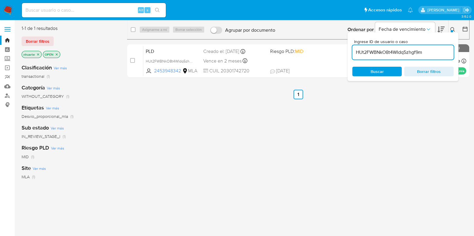
click at [36, 7] on input at bounding box center [94, 10] width 144 height 8
paste input "190574769"
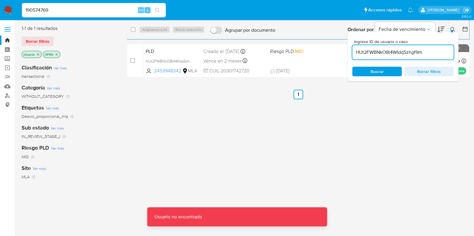
click at [64, 8] on input "190574769" at bounding box center [94, 10] width 144 height 8
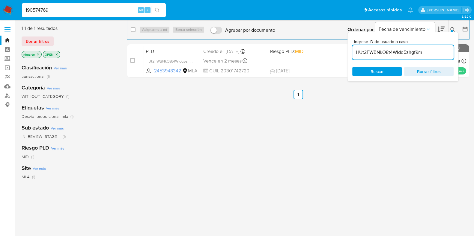
type input "190574769"
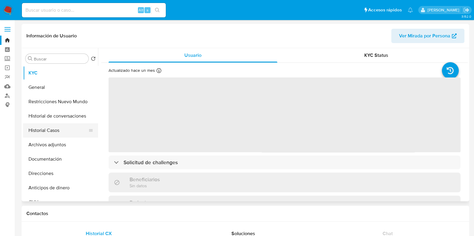
click at [66, 129] on button "Historial Casos" at bounding box center [58, 130] width 70 height 14
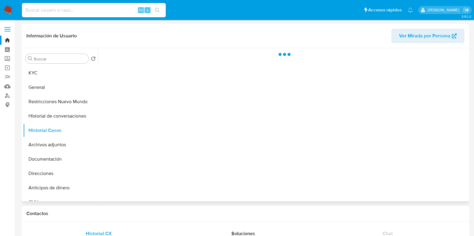
select select "10"
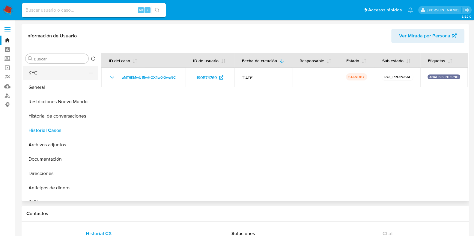
click at [47, 75] on button "KYC" at bounding box center [58, 73] width 70 height 14
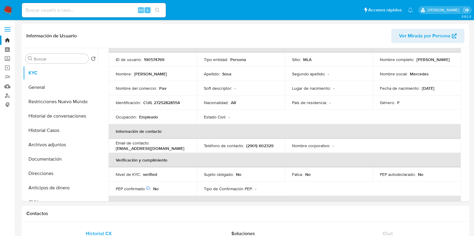
scroll to position [75, 0]
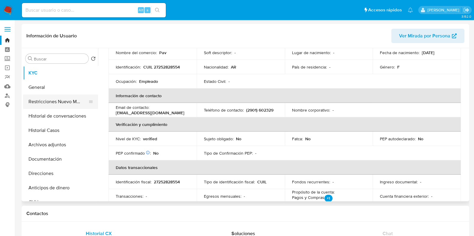
click at [51, 99] on button "Restricciones Nuevo Mundo" at bounding box center [58, 102] width 70 height 14
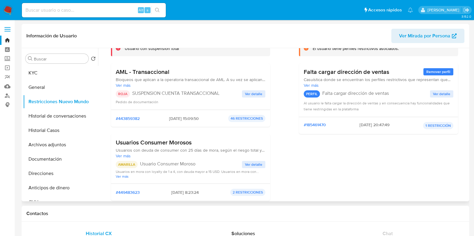
scroll to position [0, 0]
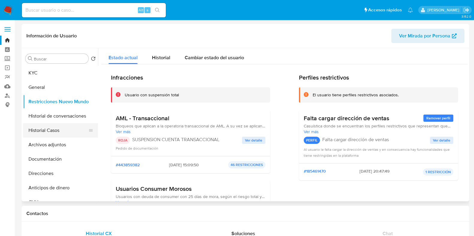
click at [43, 129] on button "Historial Casos" at bounding box center [58, 130] width 70 height 14
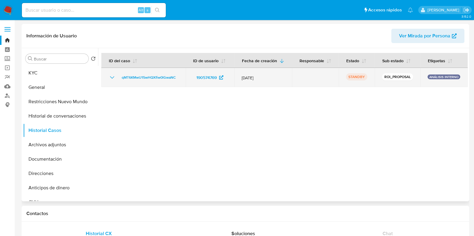
drag, startPoint x: 117, startPoint y: 78, endPoint x: 175, endPoint y: 83, distance: 58.6
click at [175, 83] on td "qMT6KMwU15wHQXfiw0lGwaNC" at bounding box center [143, 77] width 84 height 19
click at [200, 75] on span "190574769" at bounding box center [206, 78] width 20 height 10
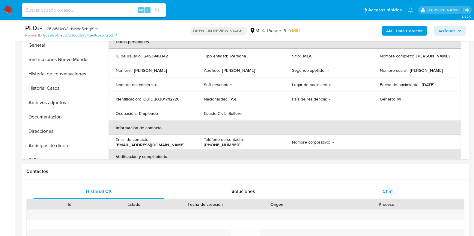
drag, startPoint x: 388, startPoint y: 188, endPoint x: 339, endPoint y: 188, distance: 48.8
click at [388, 188] on span "Chat" at bounding box center [387, 191] width 10 height 7
select select "10"
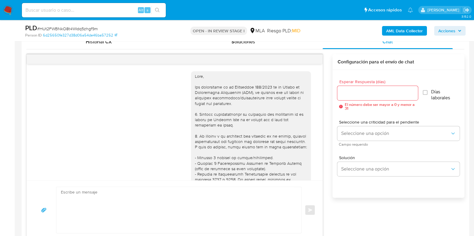
scroll to position [263, 0]
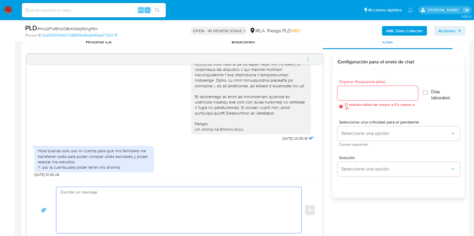
paste textarea "Hola, Muchas gracias por la respuesta. Analizamos tu caso y notamos que la info…"
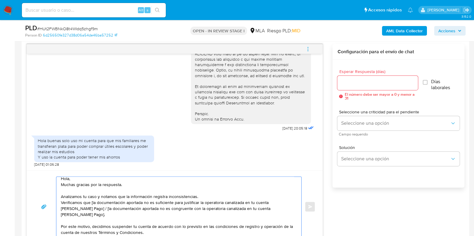
scroll to position [0, 0]
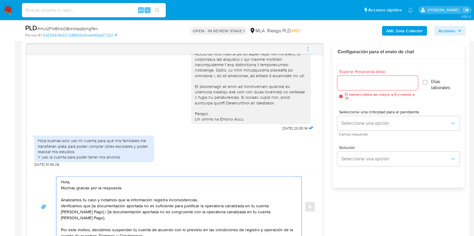
click at [92, 206] on textarea "Hola, Muchas gracias por la respuesta. Analizamos tu caso y notamos que la info…" at bounding box center [177, 207] width 233 height 60
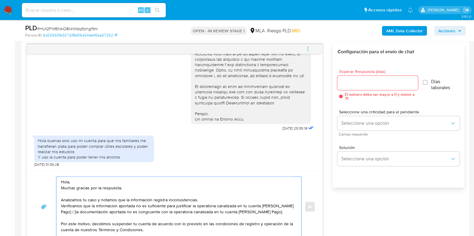
drag, startPoint x: 70, startPoint y: 213, endPoint x: 269, endPoint y: 217, distance: 199.0
click at [269, 217] on textarea "Hola, Muchas gracias por la respuesta. Analizamos tu caso y notamos que la info…" at bounding box center [177, 207] width 233 height 60
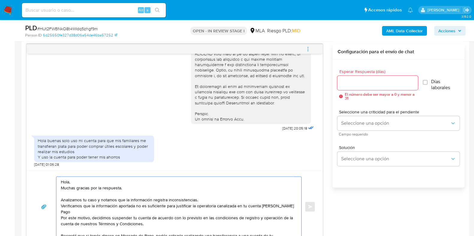
type textarea "Hola, Muchas gracias por la respuesta. Analizamos tu caso y notamos que la info…"
click at [348, 86] on input "Esperar Respuesta (días)" at bounding box center [377, 83] width 80 height 8
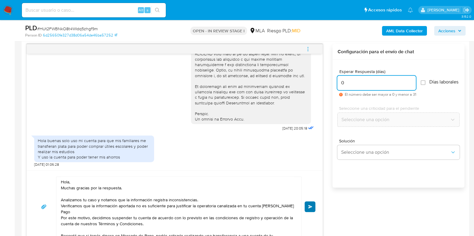
type input "0"
click at [313, 209] on button "Enviar" at bounding box center [309, 207] width 11 height 11
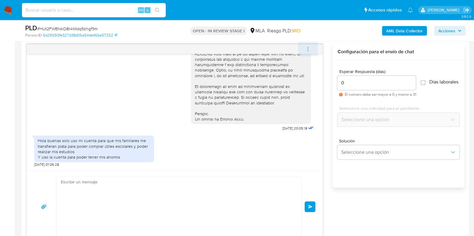
scroll to position [378, 0]
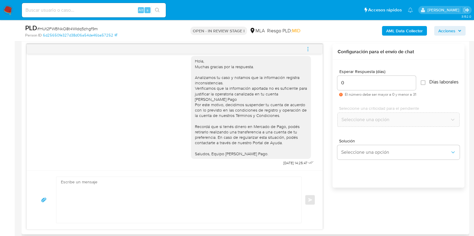
click at [307, 51] on icon "menu-action" at bounding box center [307, 48] width 5 height 5
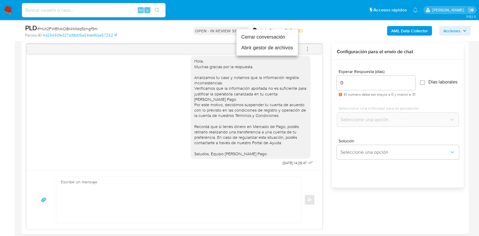
click at [283, 37] on li "Cerrar conversación" at bounding box center [267, 37] width 61 height 11
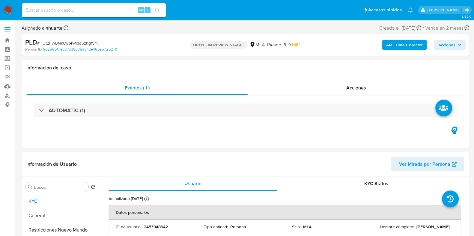
select select "10"
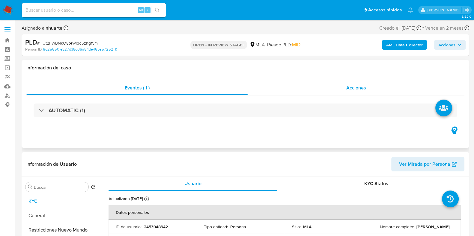
click at [348, 86] on span "Acciones" at bounding box center [356, 88] width 20 height 7
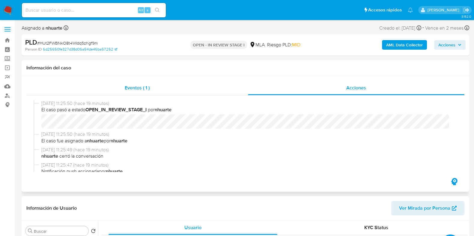
click at [140, 89] on span "Eventos ( 1 )" at bounding box center [137, 88] width 25 height 7
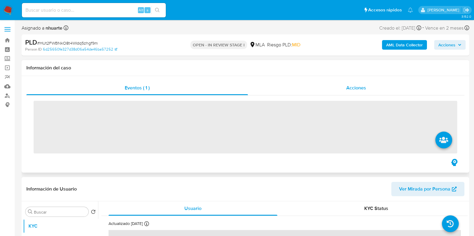
click at [356, 89] on span "Acciones" at bounding box center [356, 88] width 20 height 7
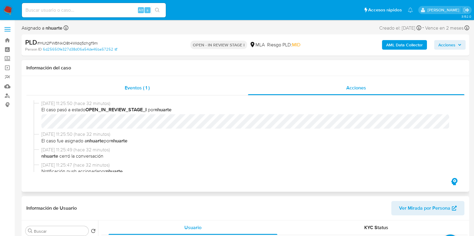
click at [149, 86] on span "Eventos ( 1 )" at bounding box center [137, 88] width 25 height 7
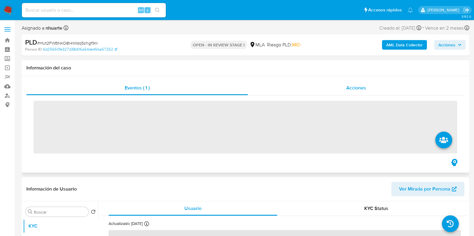
click at [343, 84] on div "Acciones" at bounding box center [356, 88] width 216 height 14
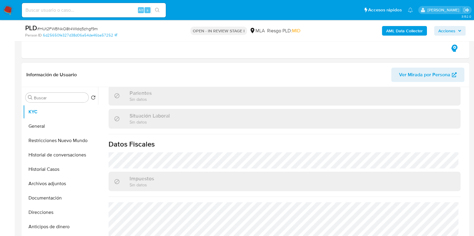
scroll to position [322, 0]
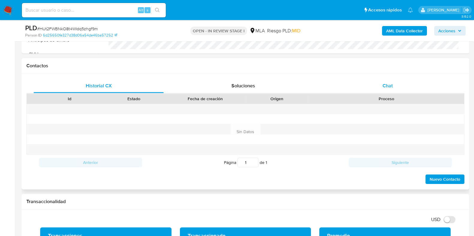
click at [381, 88] on div "Chat" at bounding box center [387, 86] width 130 height 14
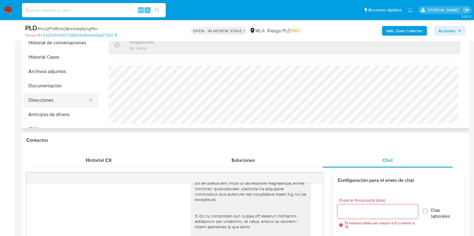
scroll to position [0, 0]
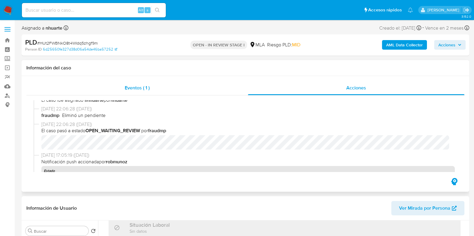
drag, startPoint x: 135, startPoint y: 86, endPoint x: 139, endPoint y: 86, distance: 3.9
click at [135, 86] on span "Eventos ( 1 )" at bounding box center [137, 88] width 25 height 7
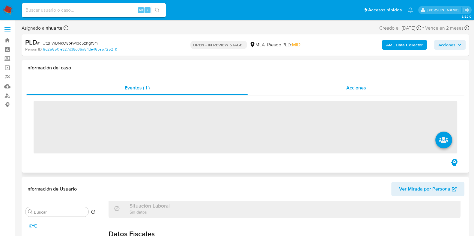
click at [355, 86] on span "Acciones" at bounding box center [356, 88] width 20 height 7
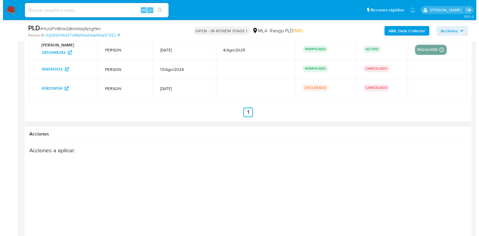
scroll to position [1155, 0]
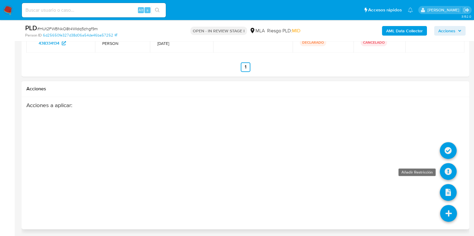
click at [444, 172] on icon at bounding box center [448, 171] width 17 height 17
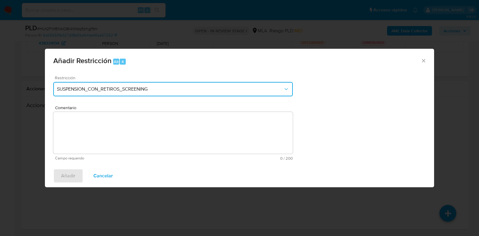
click at [145, 86] on span "SUSPENSION_CON_RETIROS_SCREENING" at bounding box center [170, 89] width 227 height 6
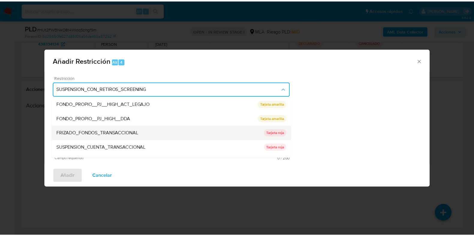
scroll to position [98, 0]
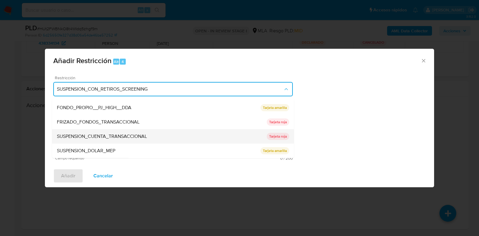
click at [118, 132] on div "SUSPENSION_CUENTA_TRANSACCIONAL" at bounding box center [162, 137] width 210 height 14
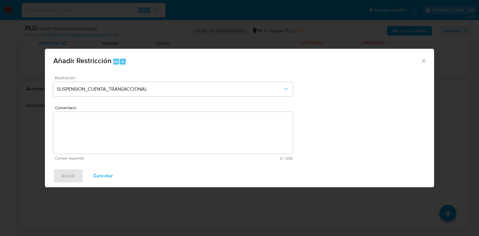
click at [117, 128] on textarea "Comentario" at bounding box center [173, 133] width 240 height 42
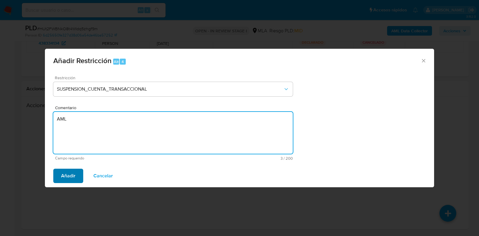
type textarea "AML"
click at [70, 178] on span "Añadir" at bounding box center [68, 176] width 14 height 13
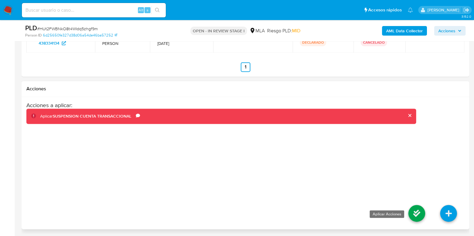
click at [411, 212] on icon at bounding box center [416, 213] width 17 height 17
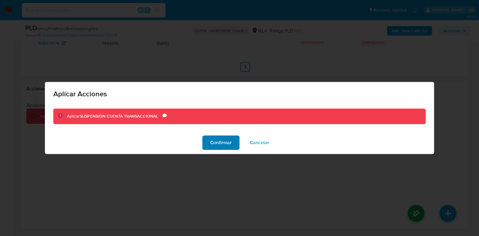
click at [222, 145] on span "Confirmar" at bounding box center [221, 142] width 22 height 13
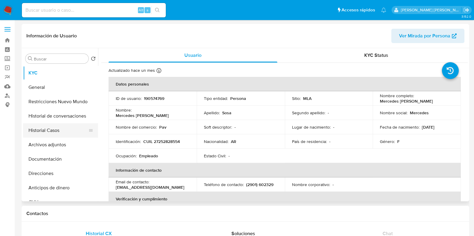
select select "10"
click at [68, 127] on button "Historial Casos" at bounding box center [58, 130] width 70 height 14
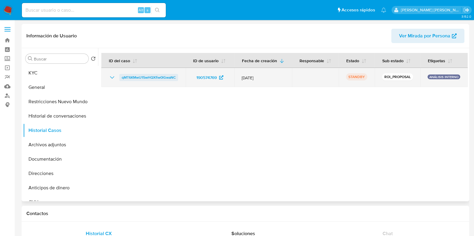
click at [150, 78] on span "qMT6KMwU15wHQXfiw0lGwaNC" at bounding box center [149, 77] width 54 height 7
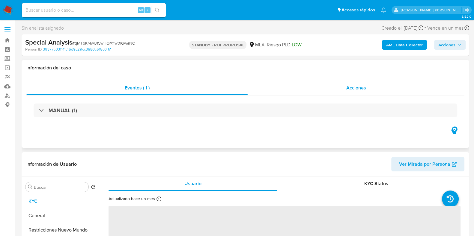
click at [355, 87] on span "Acciones" at bounding box center [356, 88] width 20 height 7
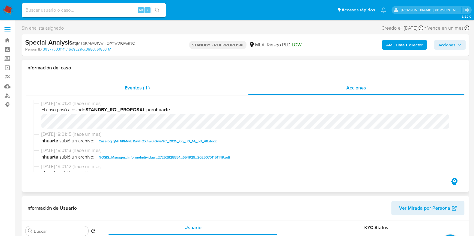
select select "10"
click at [139, 86] on span "Eventos ( 1 )" at bounding box center [137, 88] width 25 height 7
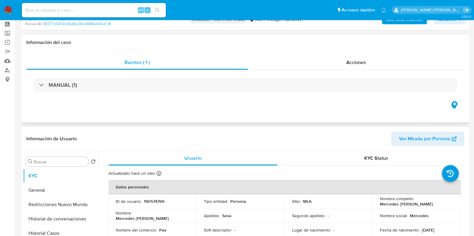
scroll to position [37, 0]
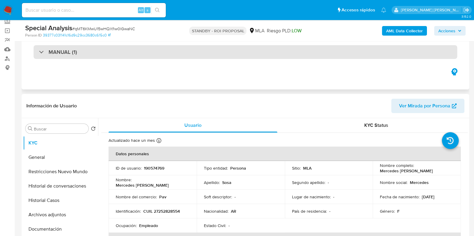
click at [160, 57] on div "MANUAL (1)" at bounding box center [245, 52] width 423 height 14
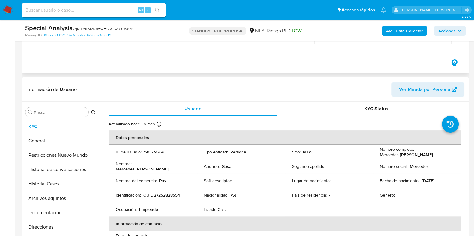
scroll to position [112, 0]
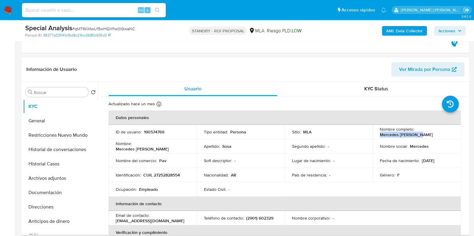
drag, startPoint x: 377, startPoint y: 135, endPoint x: 417, endPoint y: 135, distance: 40.2
click at [417, 135] on td "Nombre completo : Mercedes [PERSON_NAME]" at bounding box center [417, 132] width 88 height 14
copy p "Mercedes [PERSON_NAME]"
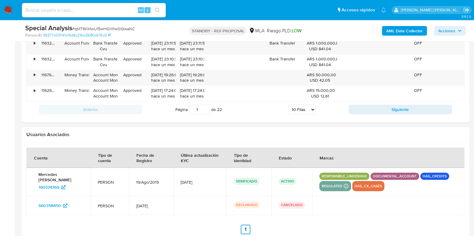
scroll to position [827, 0]
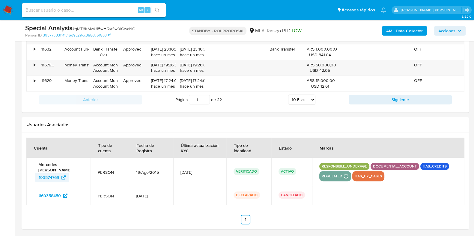
click at [57, 177] on span "190574769" at bounding box center [49, 178] width 20 height 10
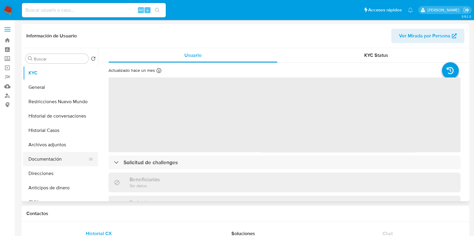
click at [70, 158] on button "Documentación" at bounding box center [58, 159] width 70 height 14
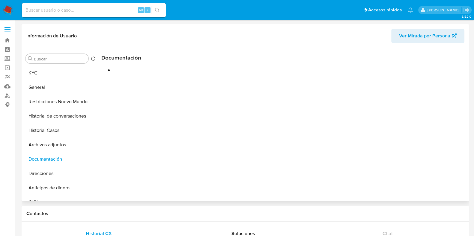
select select "10"
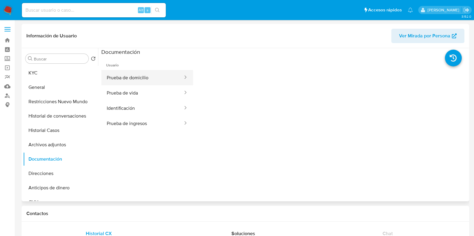
click at [141, 77] on button "Prueba de domicilio" at bounding box center [142, 77] width 82 height 15
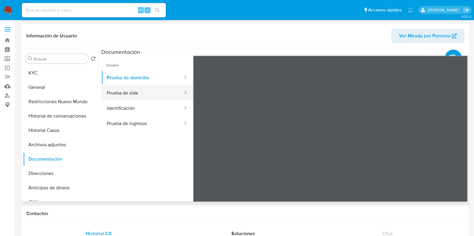
click at [144, 95] on button "Prueba de vida" at bounding box center [142, 92] width 82 height 15
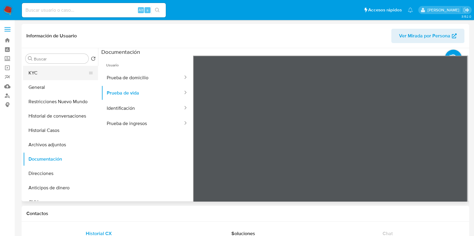
click at [32, 73] on button "KYC" at bounding box center [58, 73] width 70 height 14
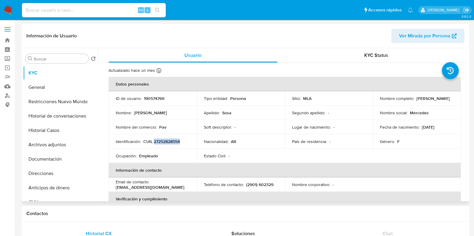
drag, startPoint x: 154, startPoint y: 141, endPoint x: 184, endPoint y: 141, distance: 30.3
click at [184, 141] on div "Identificación : CUIL 27252828554" at bounding box center [153, 141] width 74 height 5
click at [155, 100] on p "190574769" at bounding box center [154, 98] width 20 height 5
copy p "190574769"
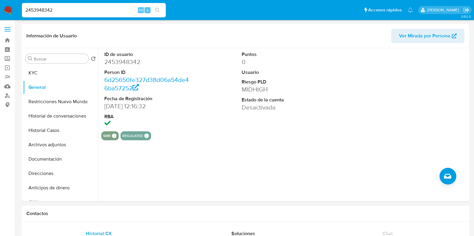
select select "10"
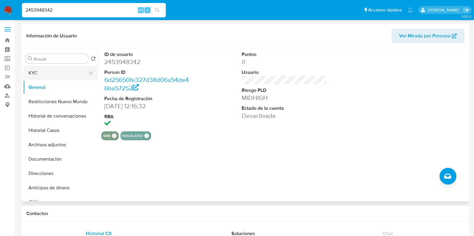
click at [51, 77] on button "KYC" at bounding box center [58, 73] width 70 height 14
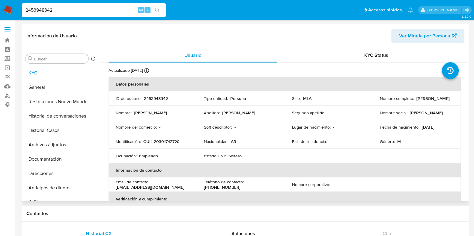
click at [165, 140] on p "CUIL 20301742720" at bounding box center [161, 141] width 36 height 5
copy p "20301742720"
